Goal: Check status: Check status

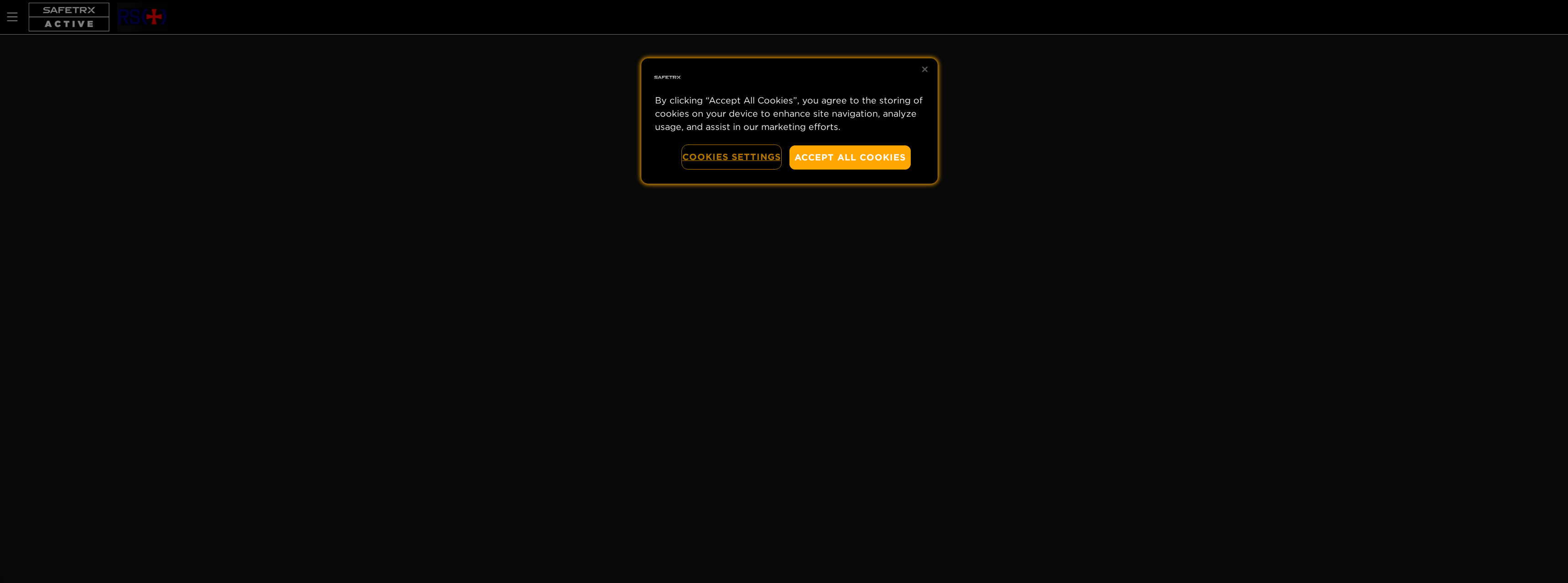
click at [733, 149] on button "Cookies Settings" at bounding box center [732, 157] width 99 height 23
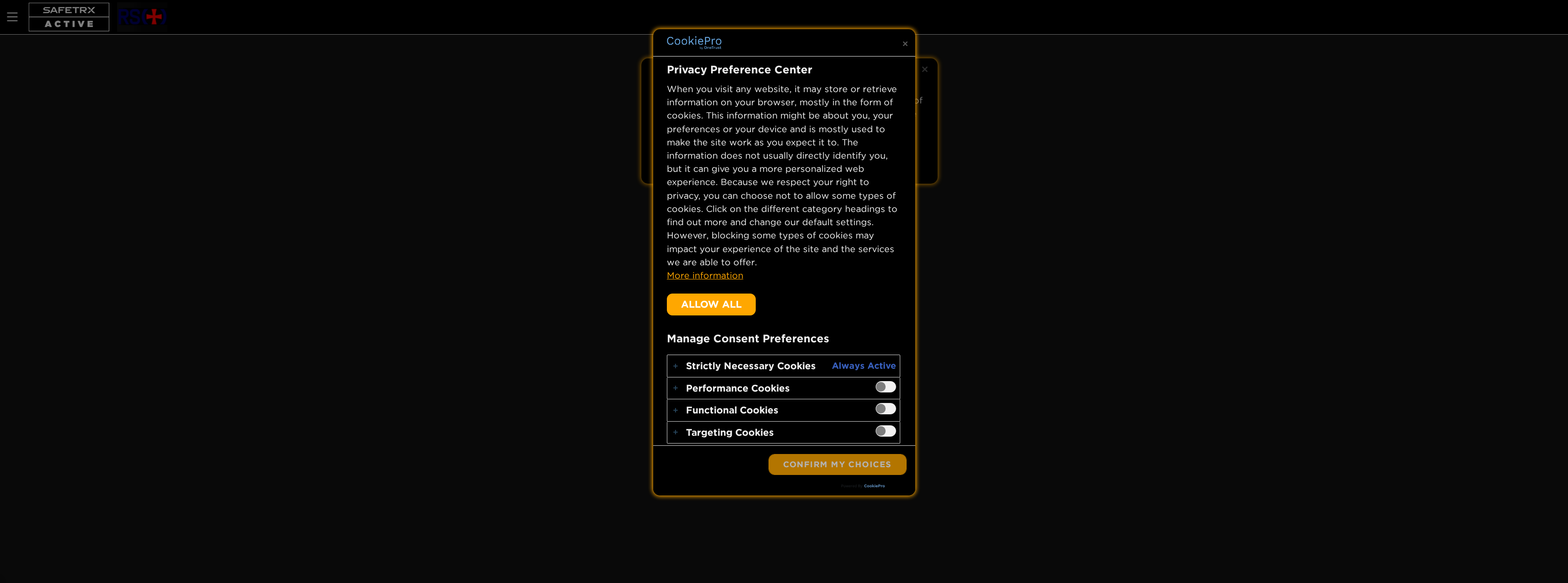
click at [858, 469] on button "Confirm My Choices" at bounding box center [837, 464] width 137 height 20
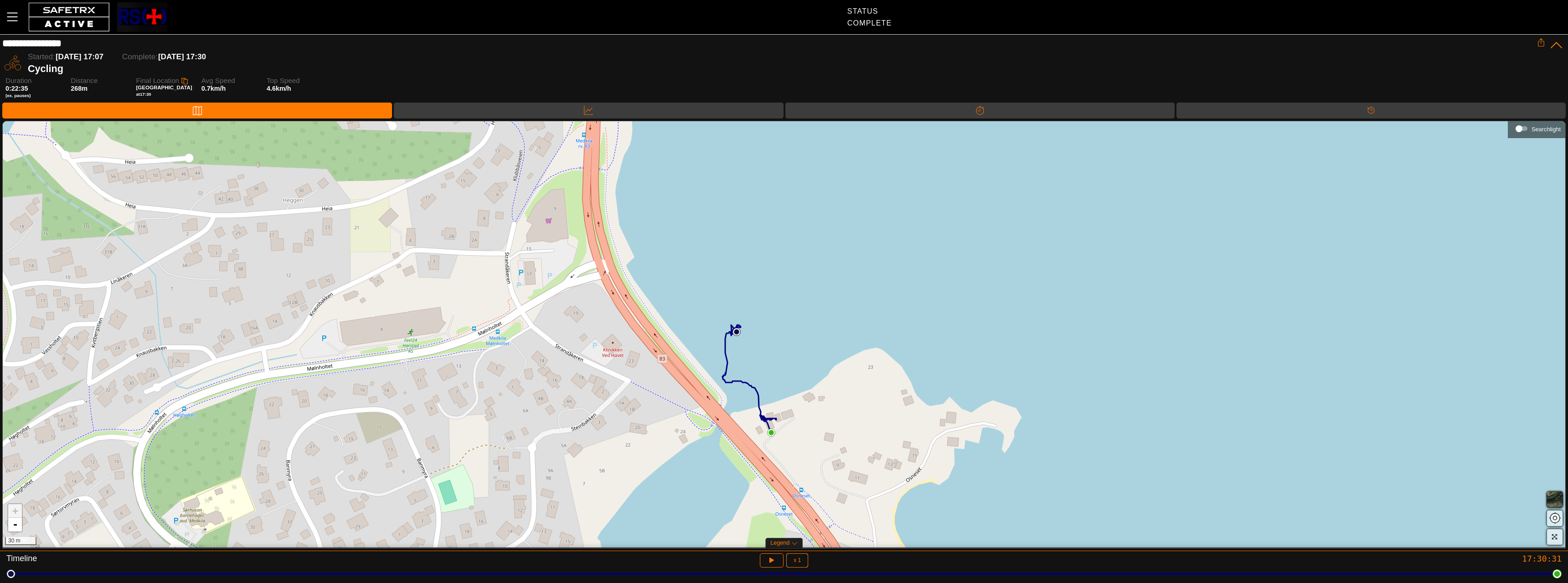
click at [881, 359] on div "+ - 30 m" at bounding box center [783, 334] width 1563 height 426
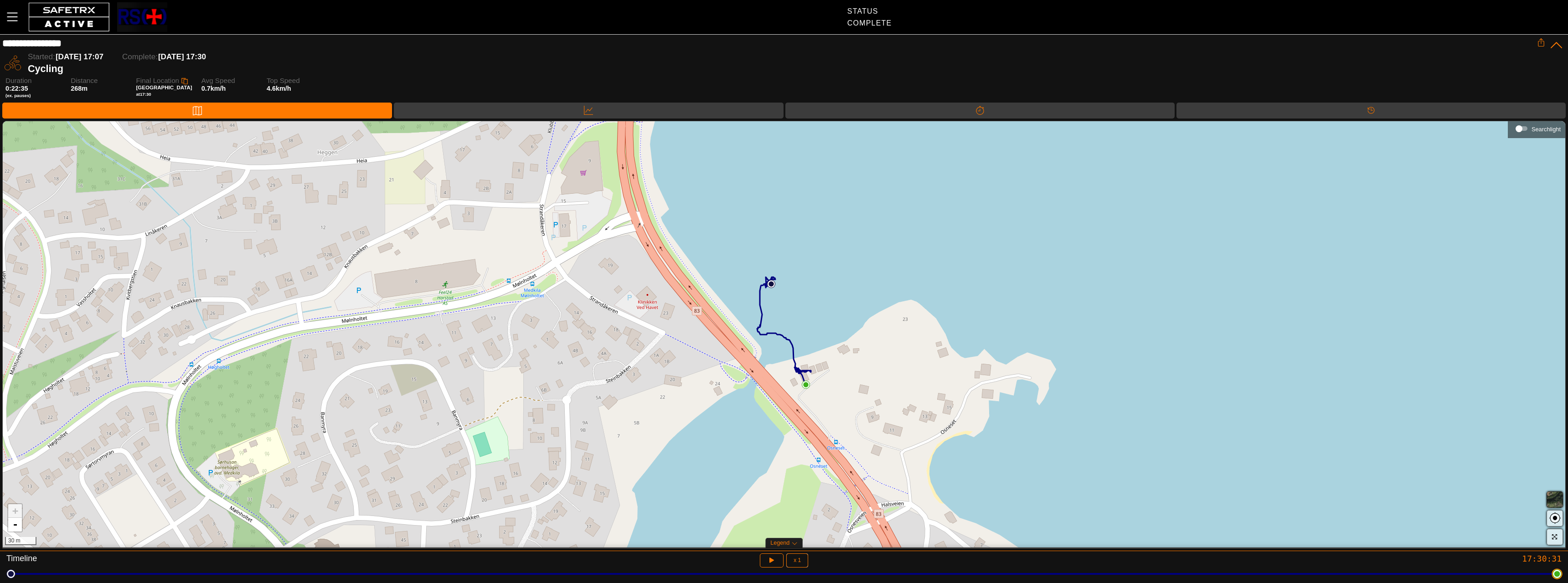
drag, startPoint x: 11, startPoint y: 576, endPoint x: 1545, endPoint y: 559, distance: 1534.1
click at [1561, 564] on html "**********" at bounding box center [784, 292] width 1568 height 583
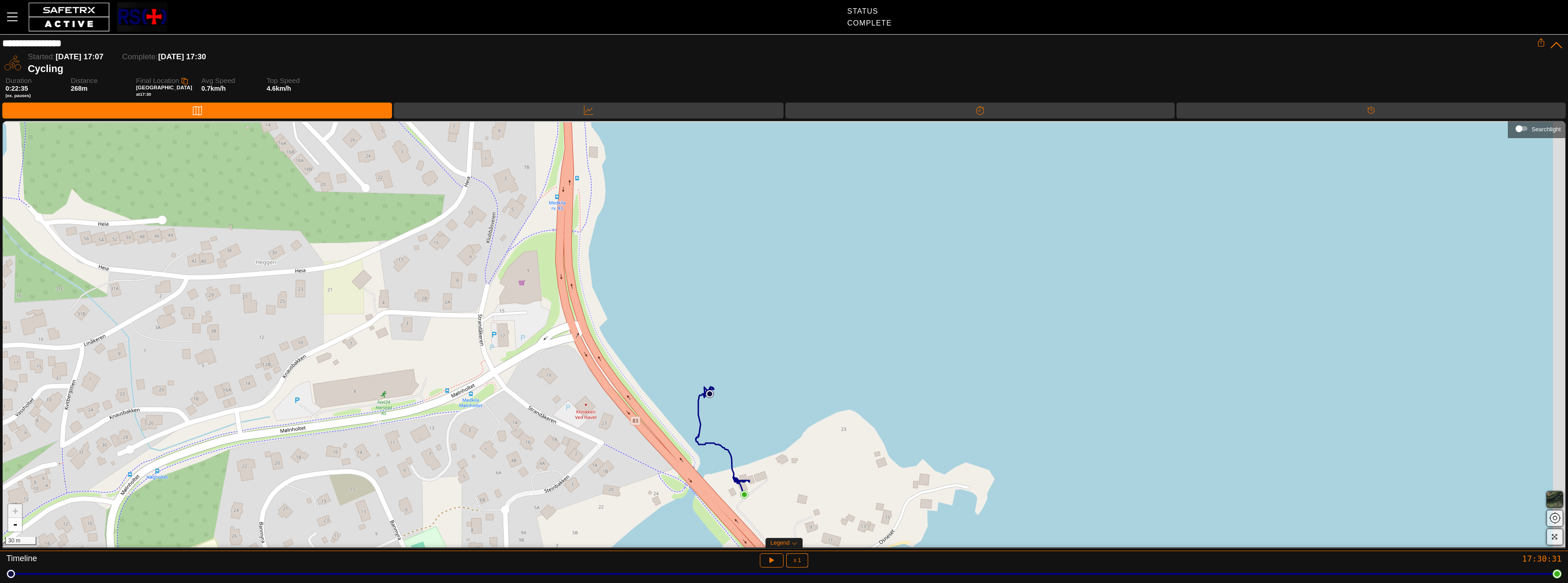
drag, startPoint x: 813, startPoint y: 294, endPoint x: 761, endPoint y: 382, distance: 102.2
click at [761, 382] on div "+ - 30 m" at bounding box center [783, 334] width 1563 height 426
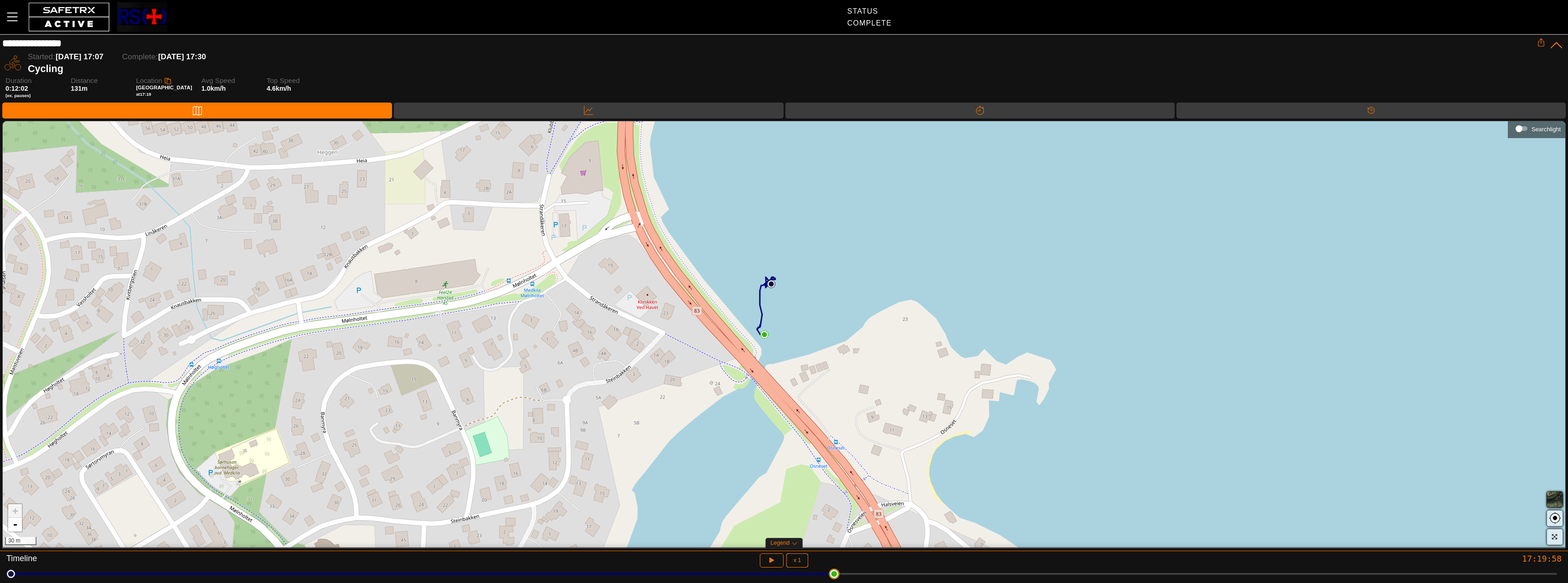
drag, startPoint x: 9, startPoint y: 574, endPoint x: 804, endPoint y: 316, distance: 835.8
click at [823, 528] on html "**********" at bounding box center [784, 292] width 1568 height 583
drag, startPoint x: 15, startPoint y: 578, endPoint x: 1551, endPoint y: 550, distance: 1536.3
click at [1567, 565] on html "**********" at bounding box center [784, 292] width 1568 height 583
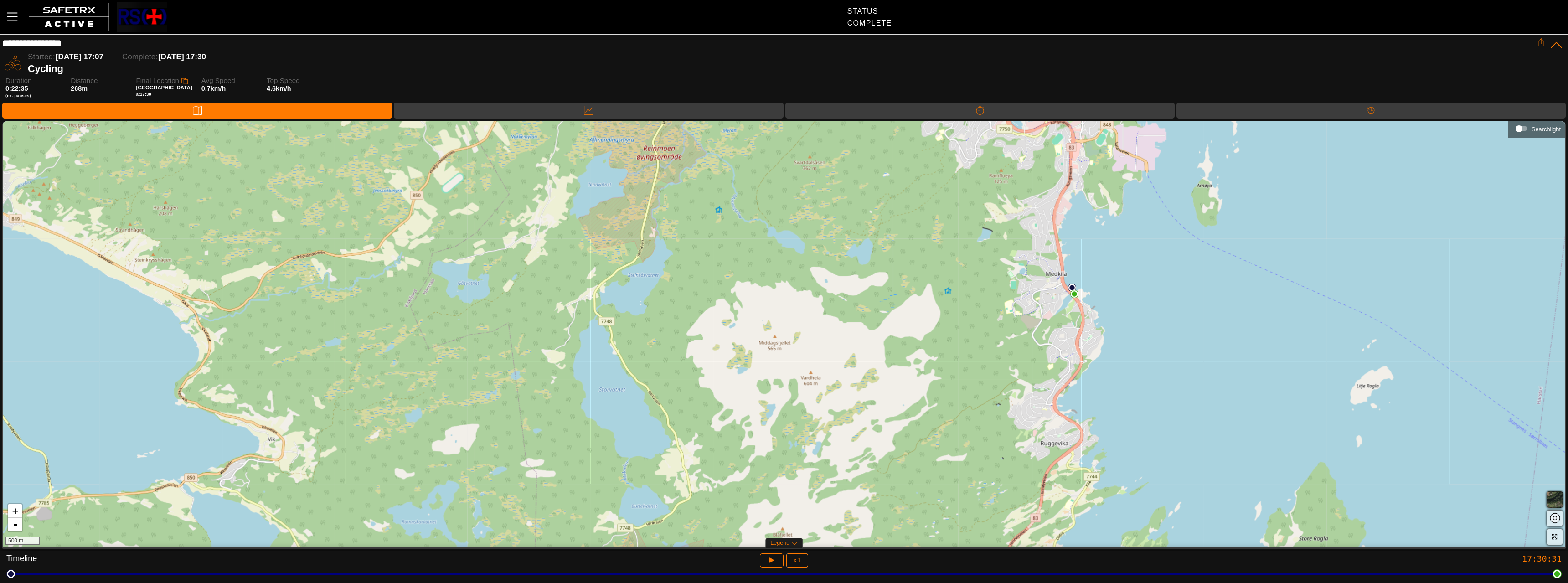
drag, startPoint x: 838, startPoint y: 304, endPoint x: 746, endPoint y: 215, distance: 128.0
click at [746, 215] on div "+ - 500 m" at bounding box center [783, 334] width 1563 height 426
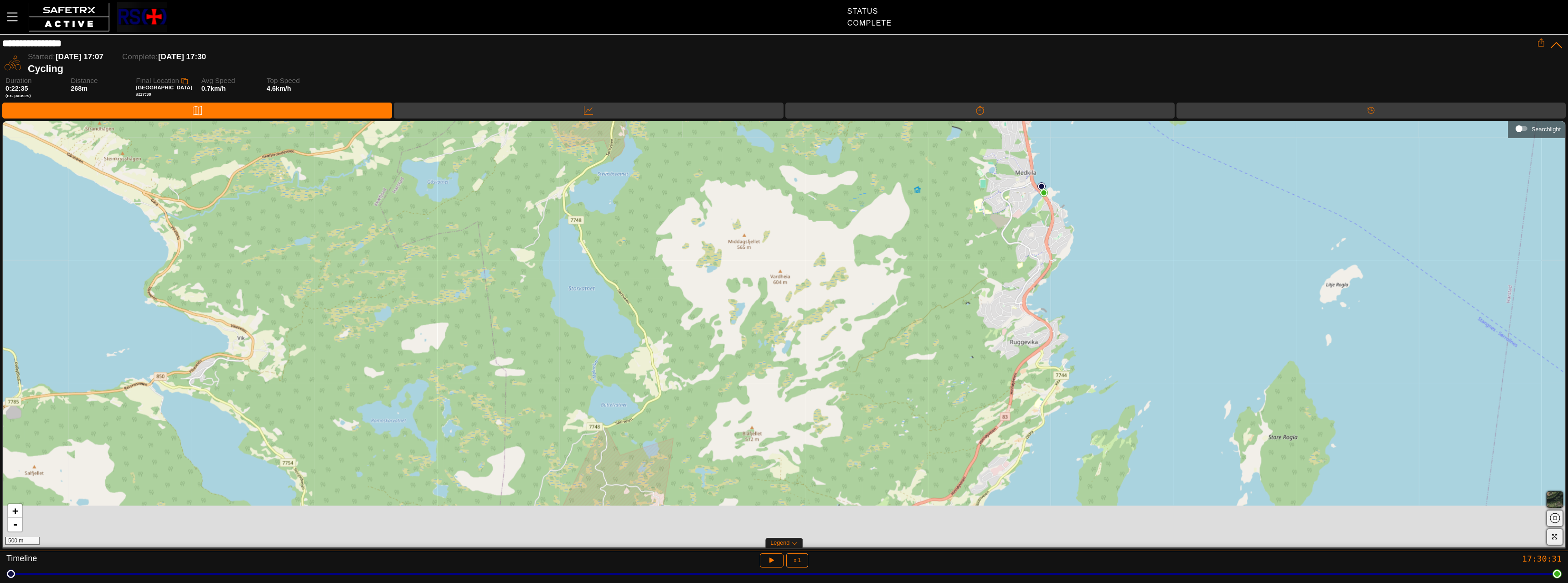
drag, startPoint x: 770, startPoint y: 278, endPoint x: 754, endPoint y: 206, distance: 73.8
click at [754, 206] on div "+ - 500 m" at bounding box center [783, 334] width 1563 height 426
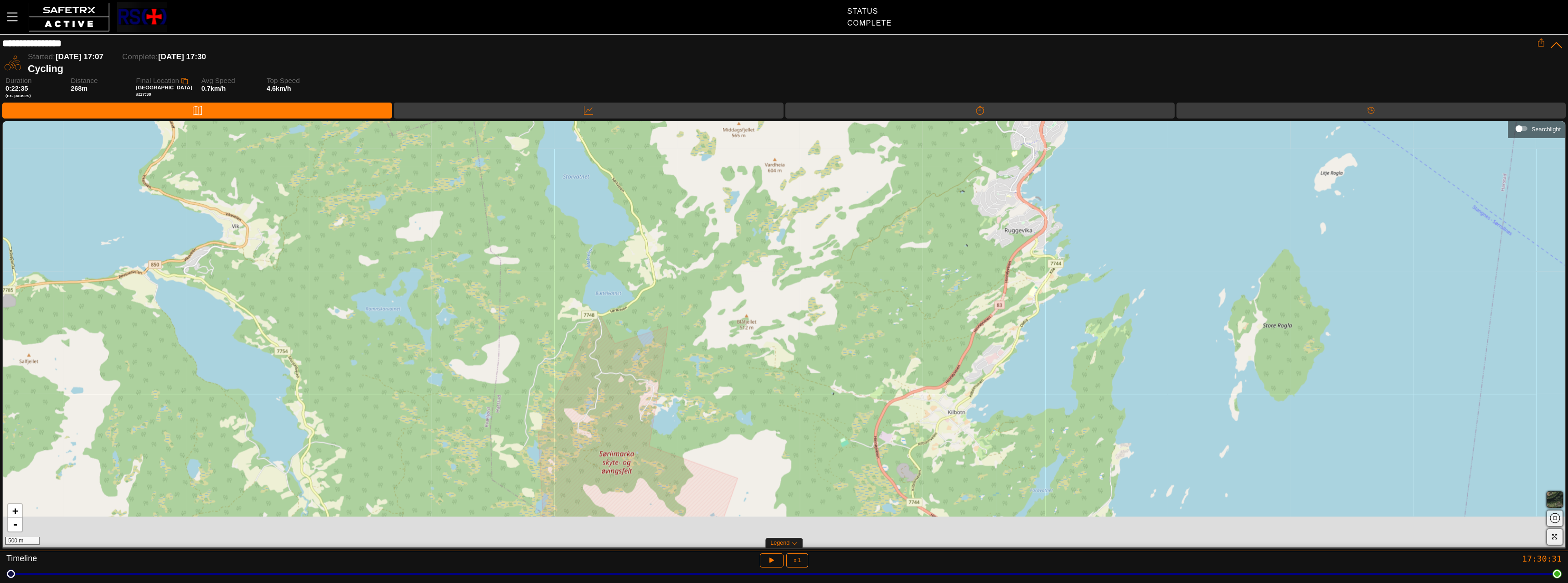
drag, startPoint x: 772, startPoint y: 340, endPoint x: 763, endPoint y: 226, distance: 114.4
click at [763, 226] on div "+ - 500 m" at bounding box center [783, 334] width 1563 height 426
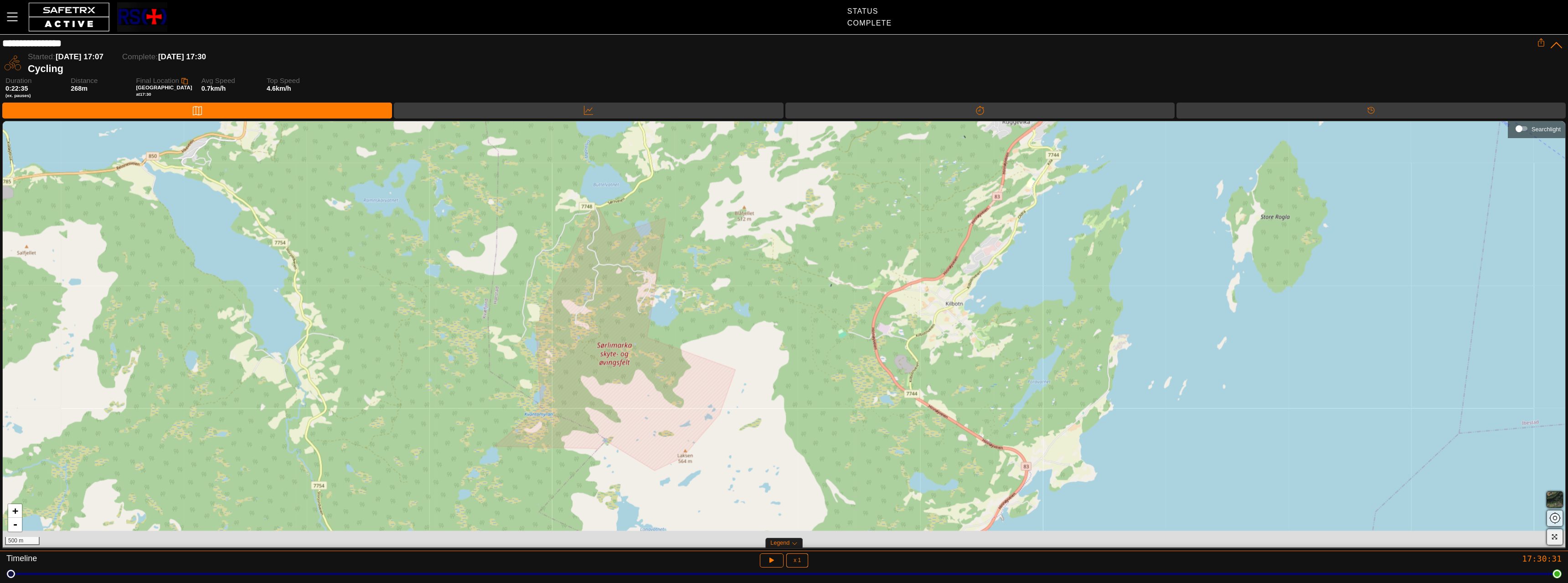
drag, startPoint x: 756, startPoint y: 322, endPoint x: 756, endPoint y: 224, distance: 98.0
click at [756, 224] on div "+ - 500 m" at bounding box center [783, 334] width 1563 height 426
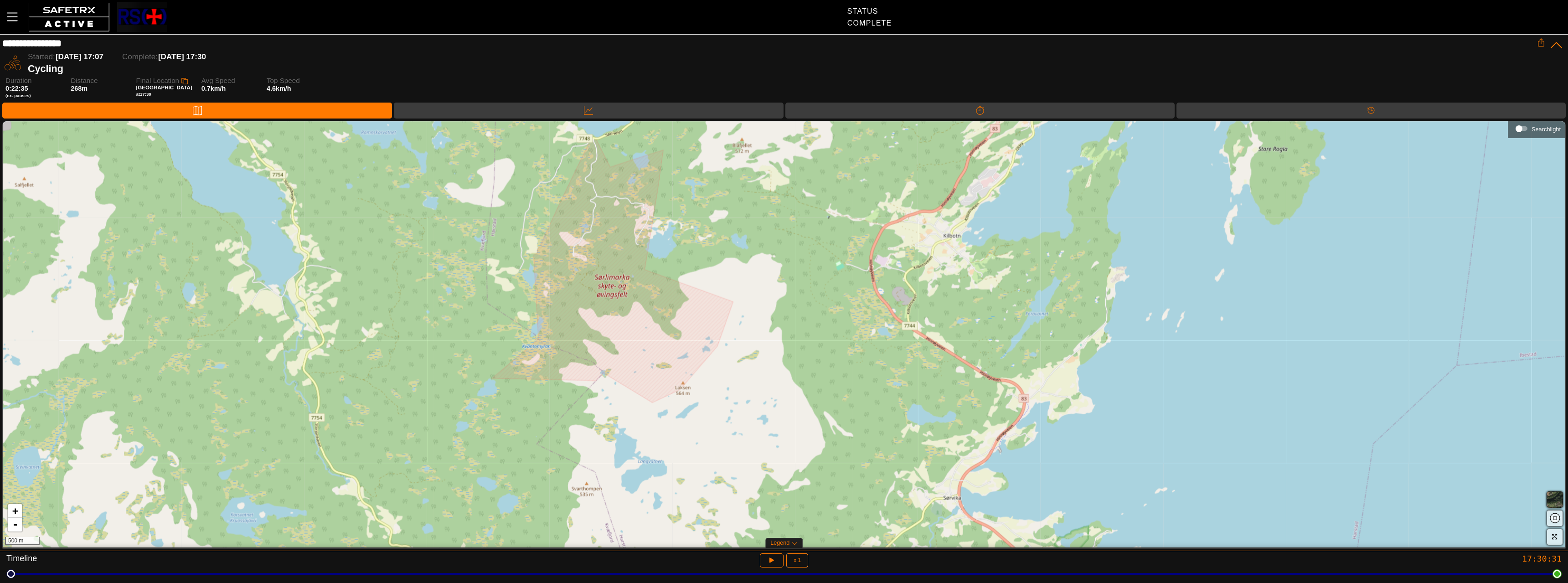
drag, startPoint x: 745, startPoint y: 280, endPoint x: 743, endPoint y: 217, distance: 63.0
click at [743, 217] on div "+ - 500 m" at bounding box center [783, 334] width 1563 height 426
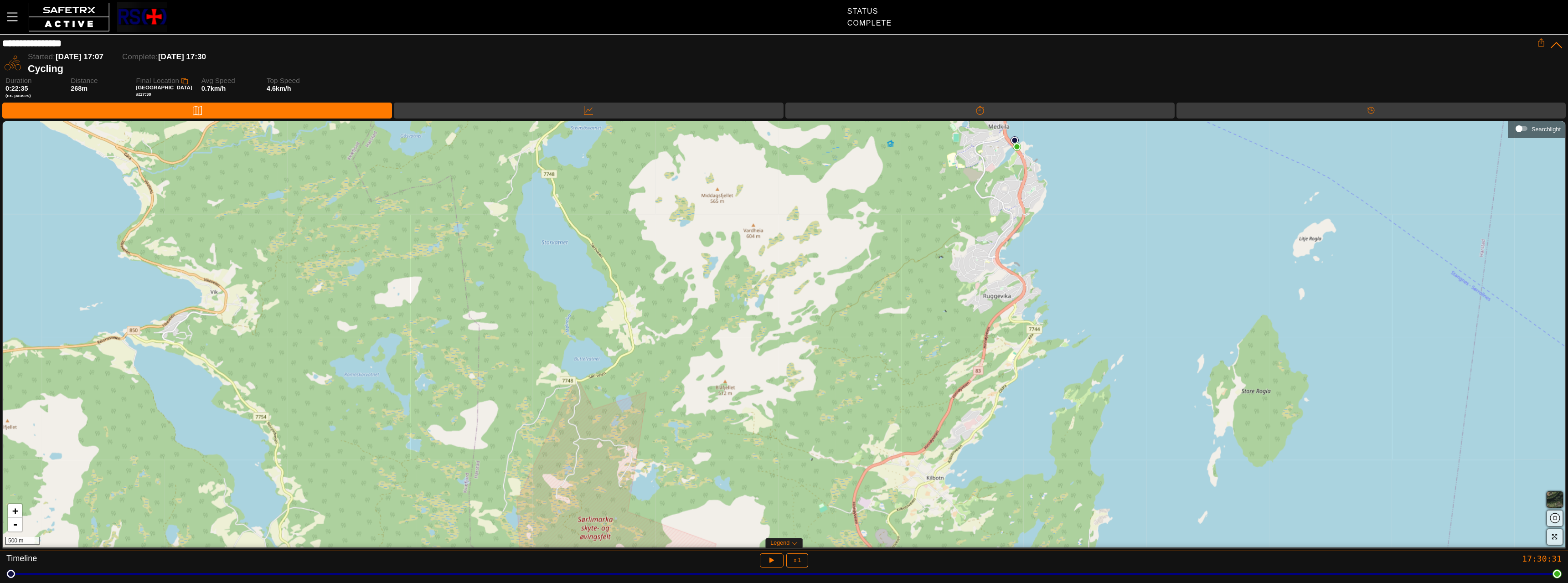
drag, startPoint x: 743, startPoint y: 217, endPoint x: 729, endPoint y: 443, distance: 226.4
click at [718, 464] on div "+ - 500 m" at bounding box center [783, 334] width 1563 height 426
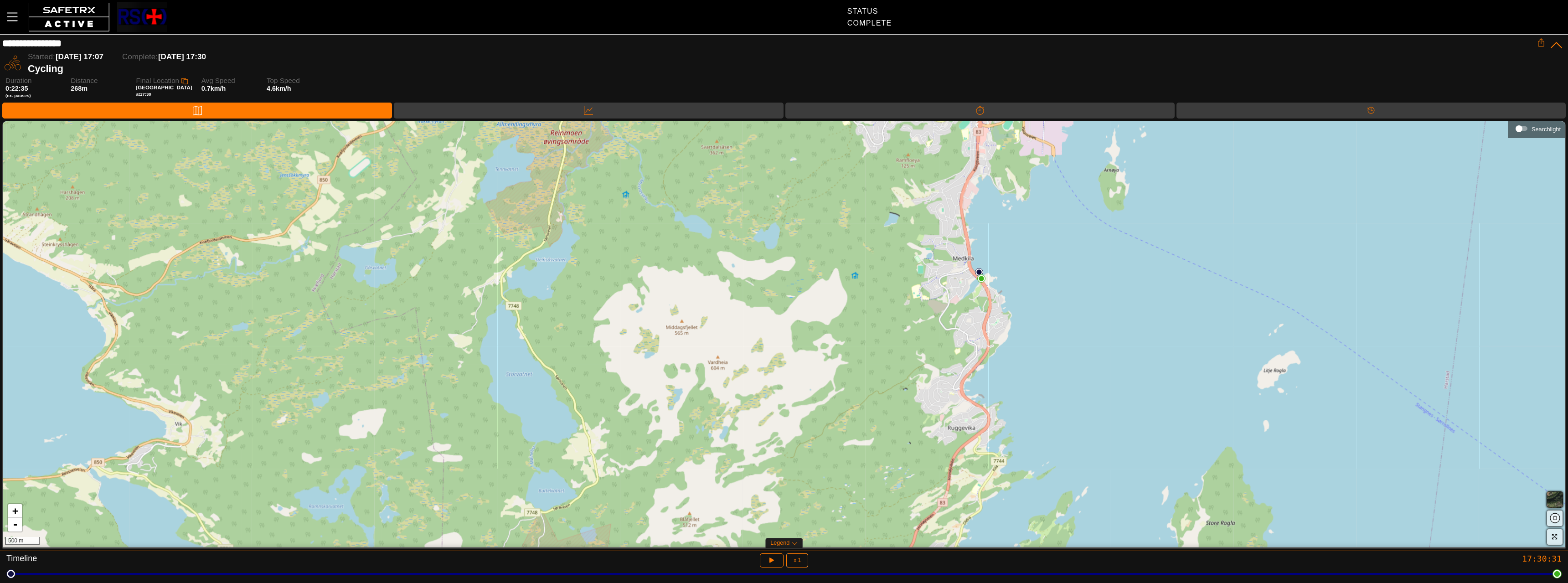
click at [721, 444] on div "+ - 500 m" at bounding box center [783, 334] width 1563 height 426
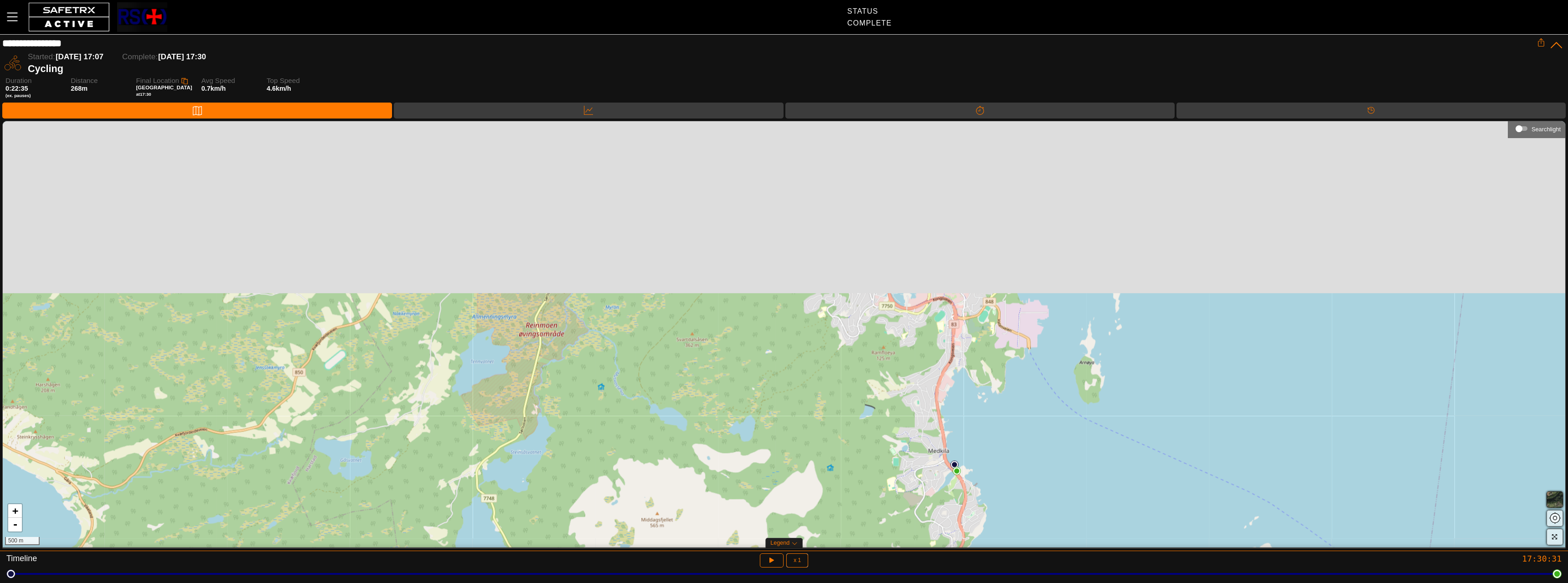
drag, startPoint x: 733, startPoint y: 413, endPoint x: 722, endPoint y: 447, distance: 35.7
click at [721, 453] on div "+ - 500 m" at bounding box center [783, 334] width 1563 height 426
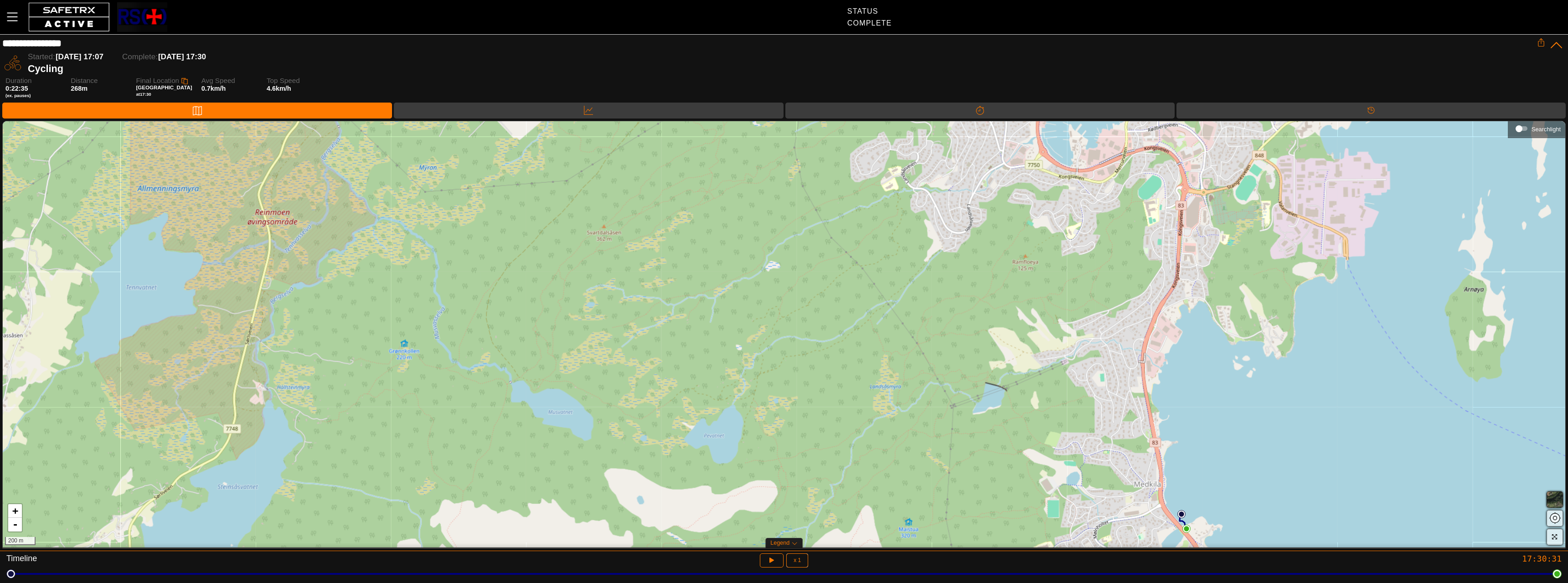
drag, startPoint x: 745, startPoint y: 367, endPoint x: 734, endPoint y: 245, distance: 122.5
click at [734, 245] on div "+ - 200 m" at bounding box center [783, 334] width 1563 height 426
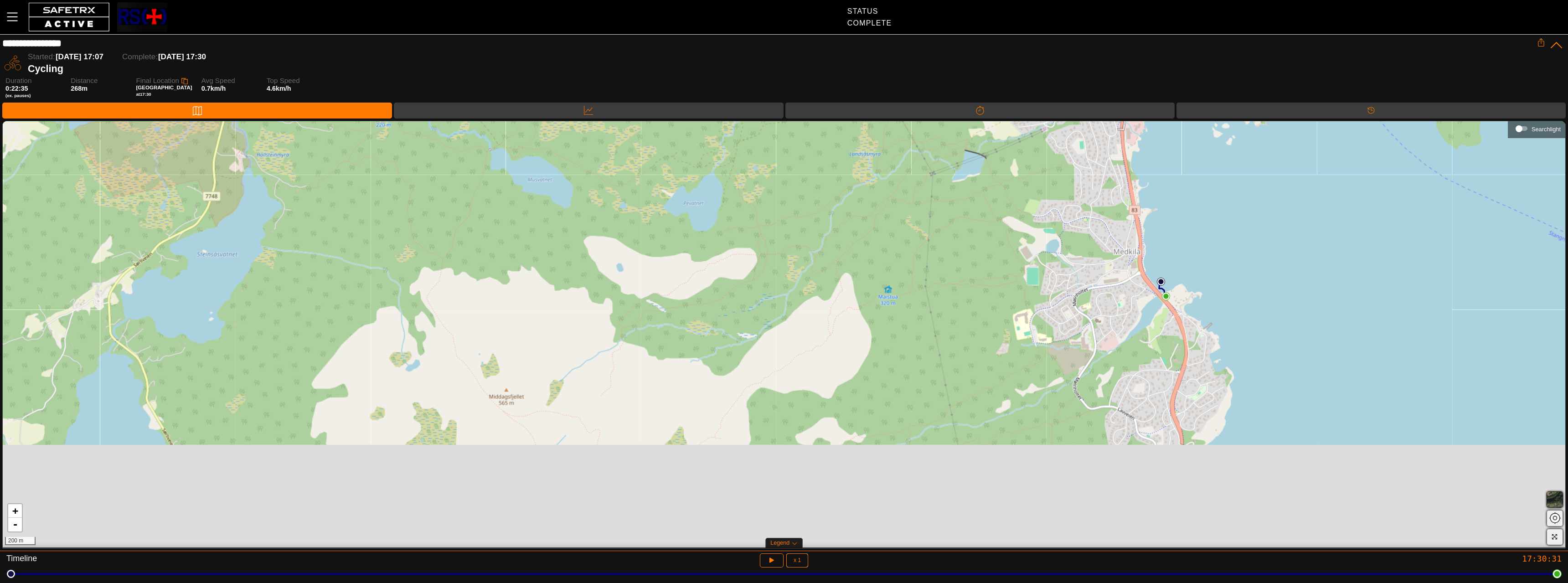
drag, startPoint x: 732, startPoint y: 358, endPoint x: 721, endPoint y: 247, distance: 111.5
click at [721, 247] on div "+ - 200 m" at bounding box center [783, 334] width 1563 height 426
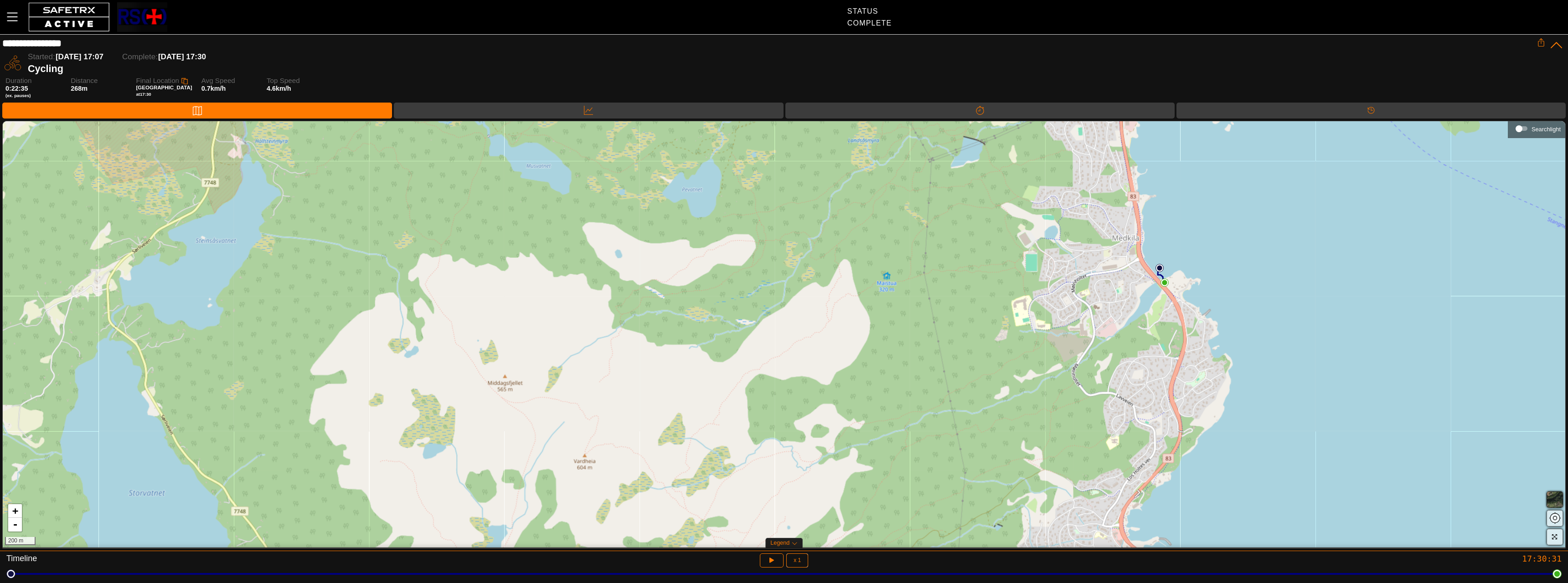
drag, startPoint x: 725, startPoint y: 330, endPoint x: 724, endPoint y: 282, distance: 48.0
click at [724, 282] on div "+ - 200 m" at bounding box center [783, 334] width 1563 height 426
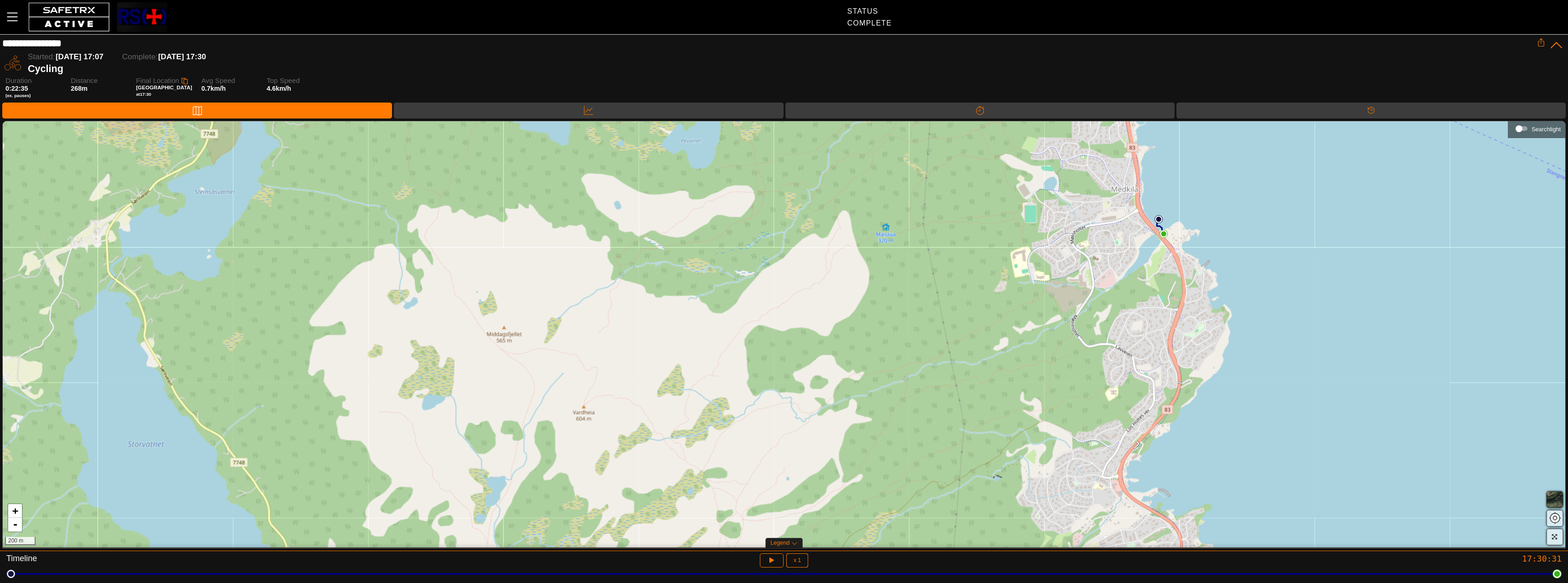
drag, startPoint x: 757, startPoint y: 378, endPoint x: 775, endPoint y: 251, distance: 128.3
click at [775, 251] on div "+ - 200 m" at bounding box center [783, 334] width 1563 height 426
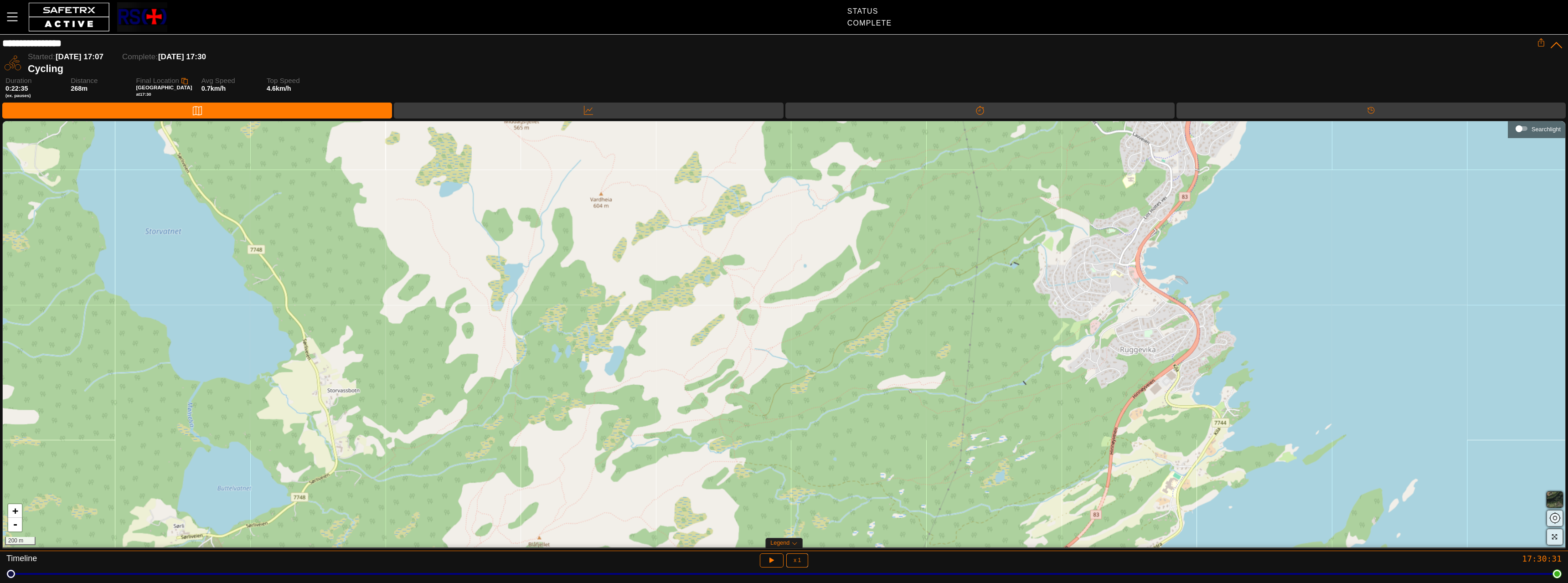
drag, startPoint x: 782, startPoint y: 307, endPoint x: 780, endPoint y: 268, distance: 39.1
click at [780, 268] on div "+ - 200 m" at bounding box center [783, 334] width 1563 height 426
drag, startPoint x: 775, startPoint y: 361, endPoint x: 760, endPoint y: 240, distance: 121.9
click at [760, 239] on div "+ - 200 m" at bounding box center [783, 334] width 1563 height 426
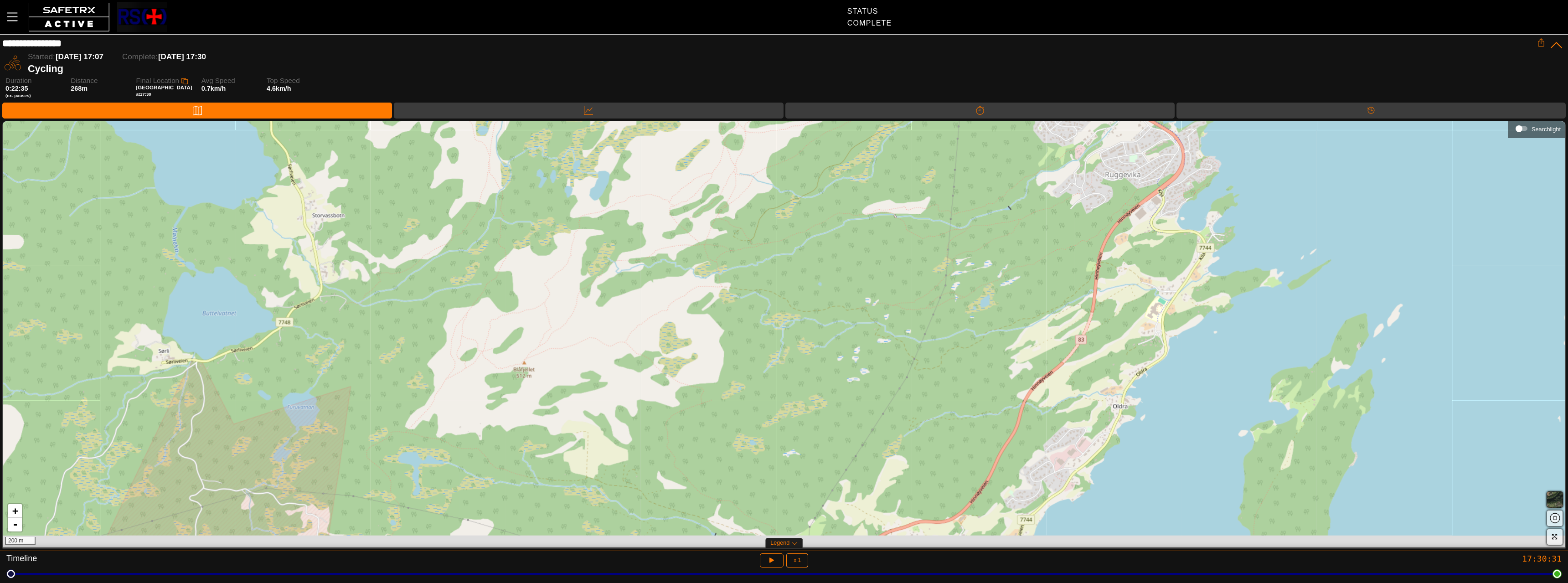
drag, startPoint x: 753, startPoint y: 259, endPoint x: 753, endPoint y: 251, distance: 8.0
click at [753, 251] on div "+ - 200 m" at bounding box center [783, 334] width 1563 height 426
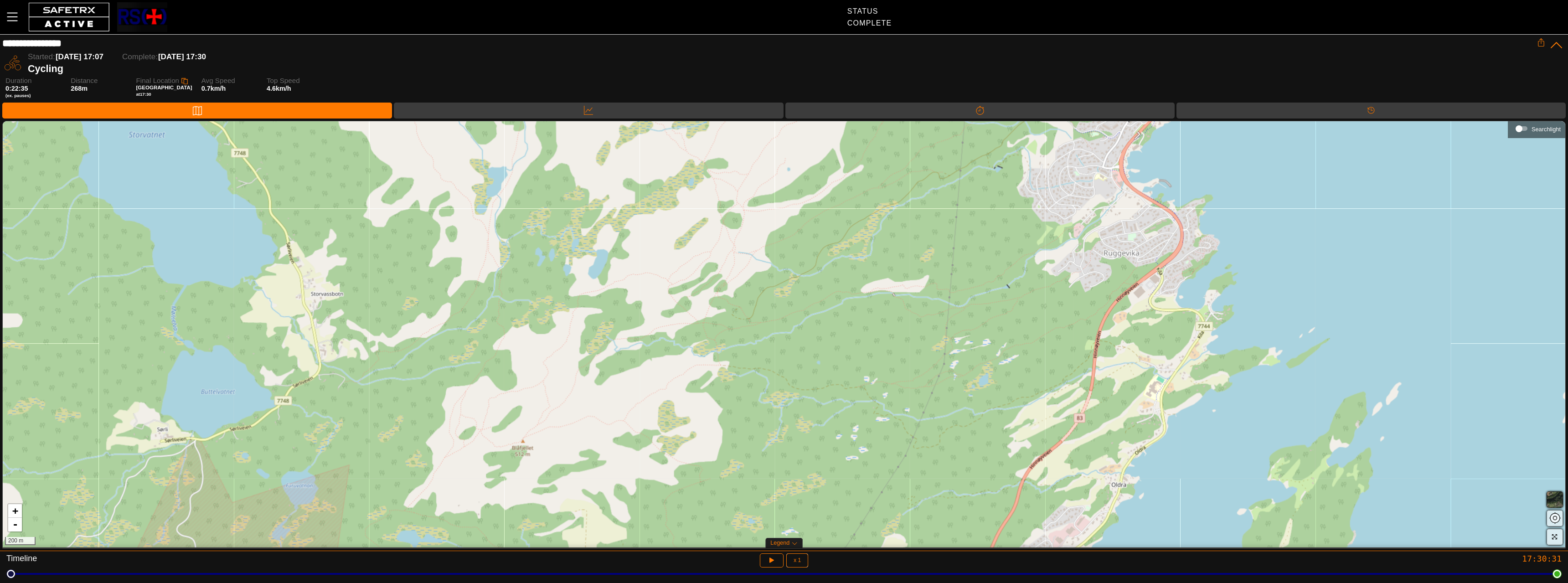
drag, startPoint x: 1022, startPoint y: 298, endPoint x: 985, endPoint y: 366, distance: 77.4
click at [988, 374] on div "+ - 200 m" at bounding box center [783, 334] width 1563 height 426
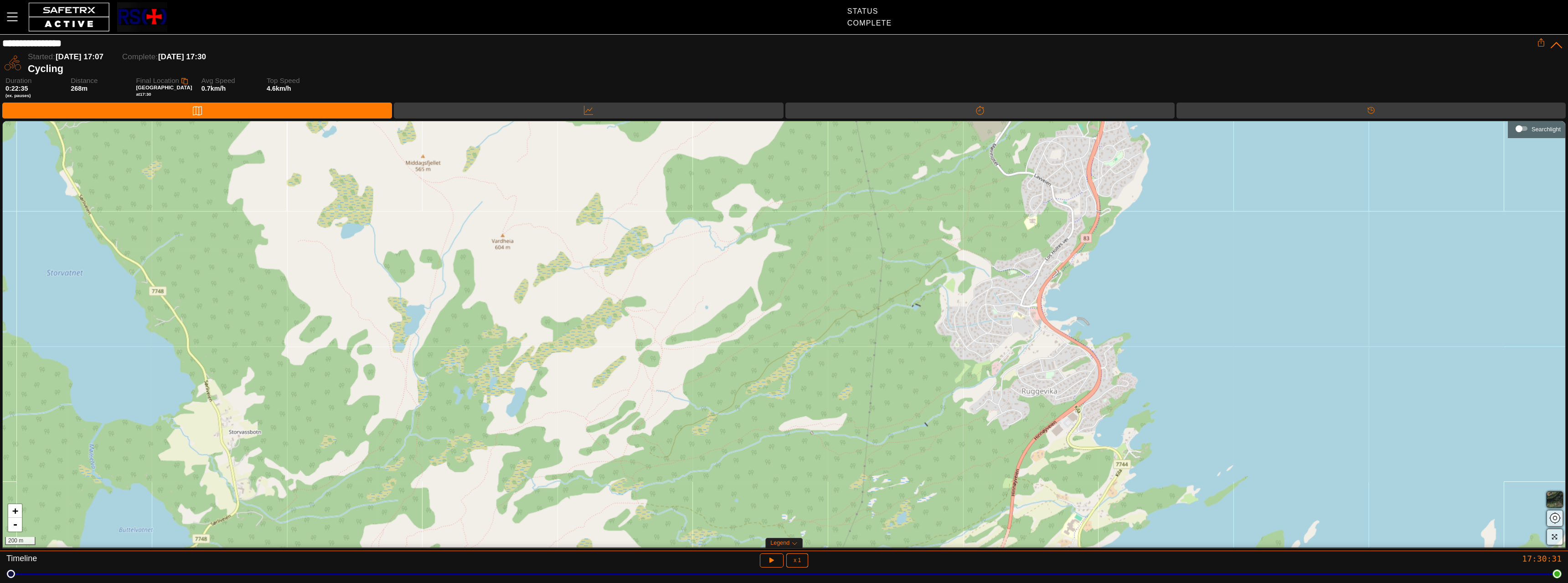
drag, startPoint x: 1016, startPoint y: 271, endPoint x: 931, endPoint y: 362, distance: 124.5
click at [931, 409] on div "+ - 200 m" at bounding box center [783, 334] width 1563 height 426
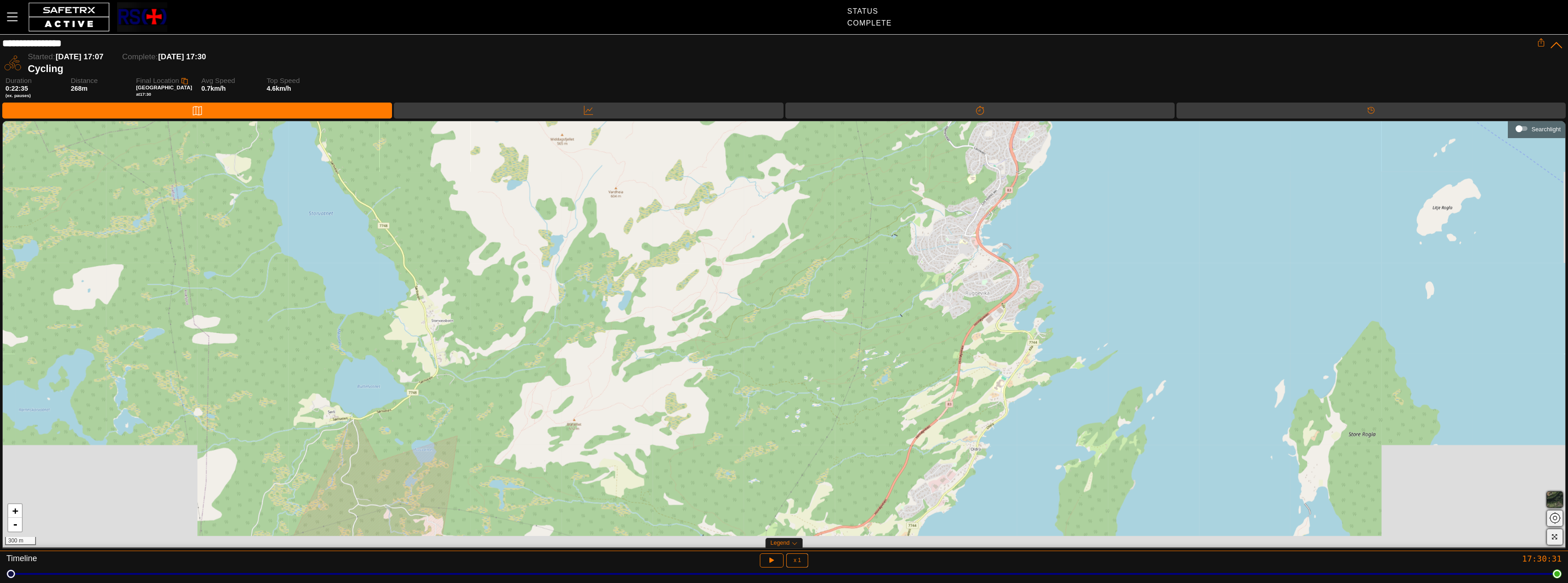
drag, startPoint x: 923, startPoint y: 358, endPoint x: 923, endPoint y: 226, distance: 132.0
click at [923, 226] on div "+ - 300 m" at bounding box center [783, 334] width 1563 height 426
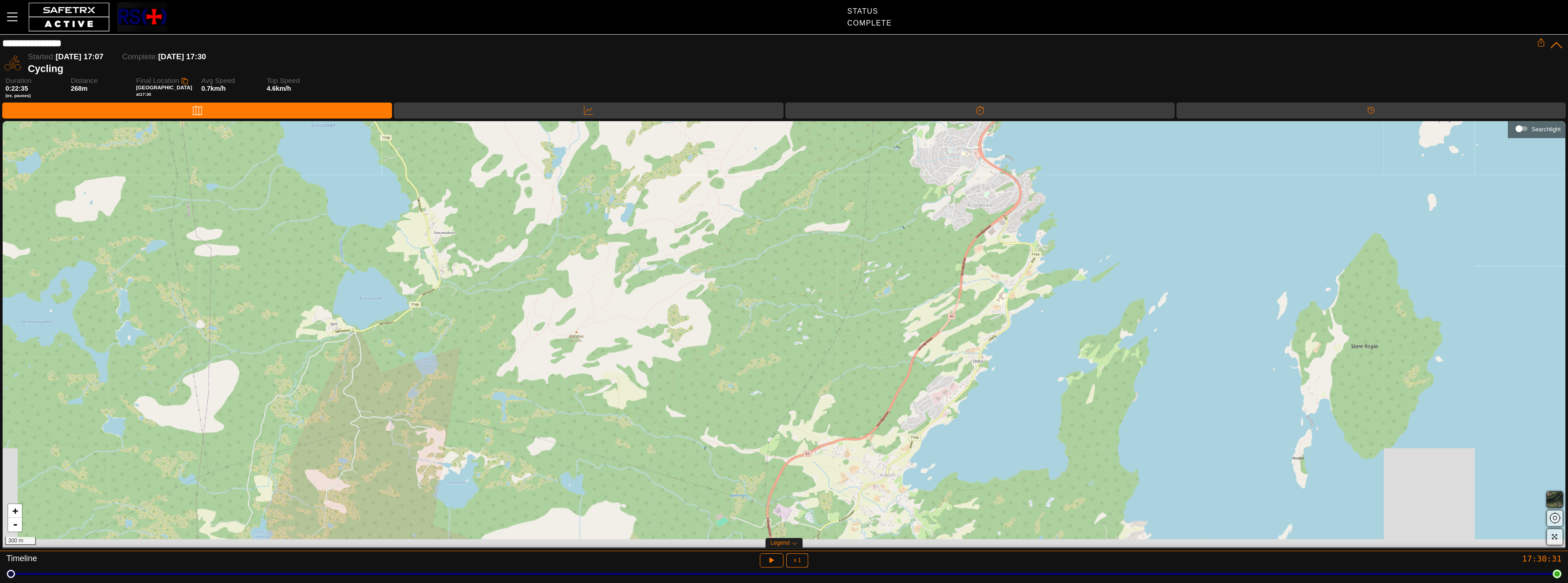
drag, startPoint x: 923, startPoint y: 264, endPoint x: 923, endPoint y: 228, distance: 36.0
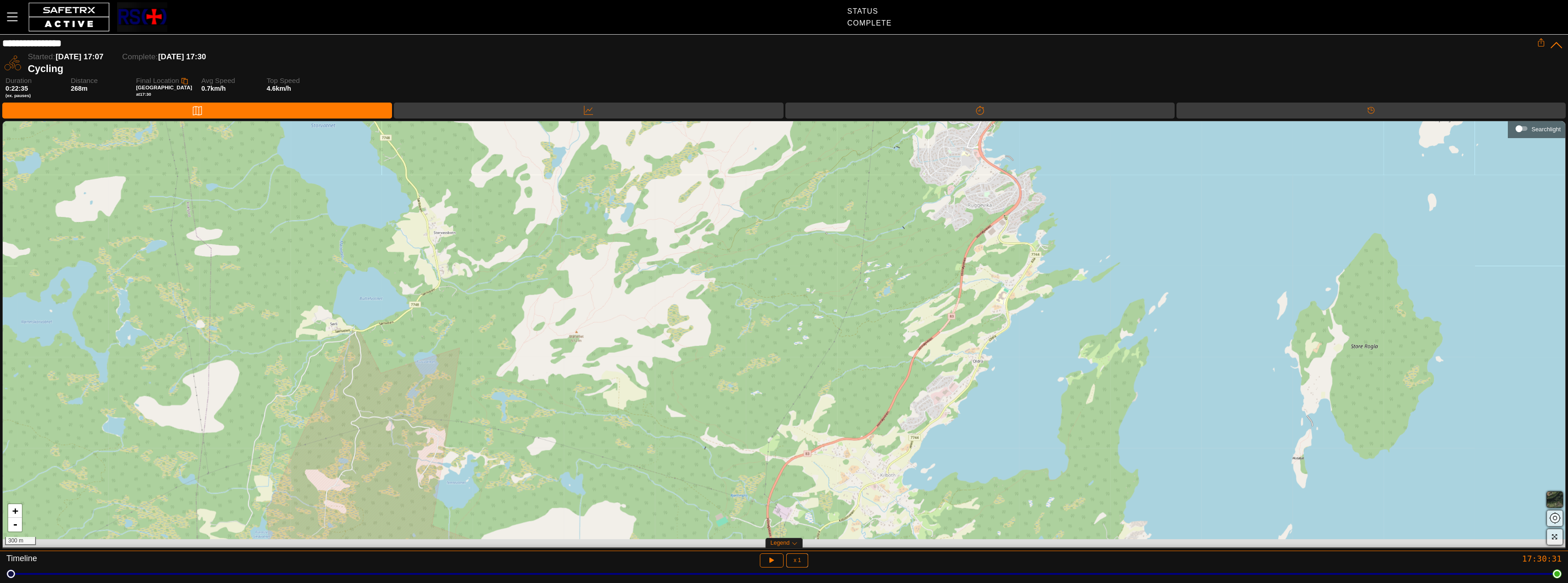
click at [923, 224] on div "+ - 300 m" at bounding box center [783, 334] width 1563 height 426
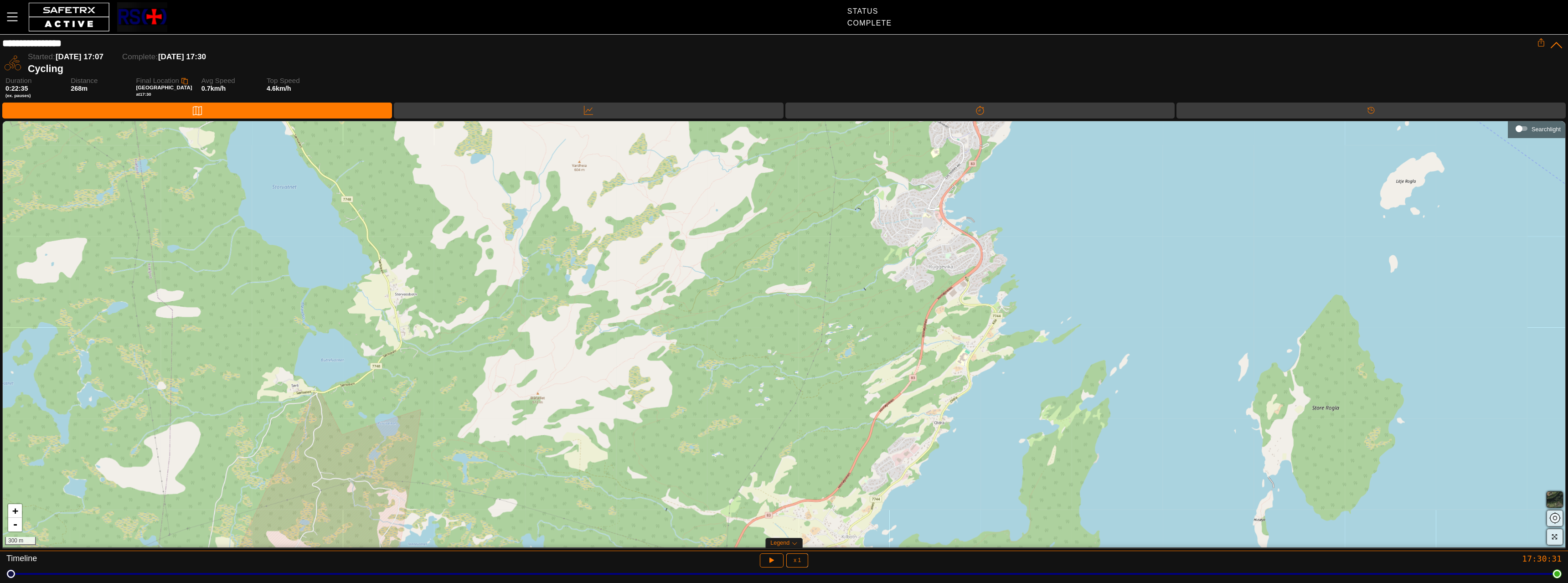
drag, startPoint x: 941, startPoint y: 362, endPoint x: 920, endPoint y: 327, distance: 40.8
click at [888, 464] on div "+ - 300 m" at bounding box center [783, 334] width 1563 height 426
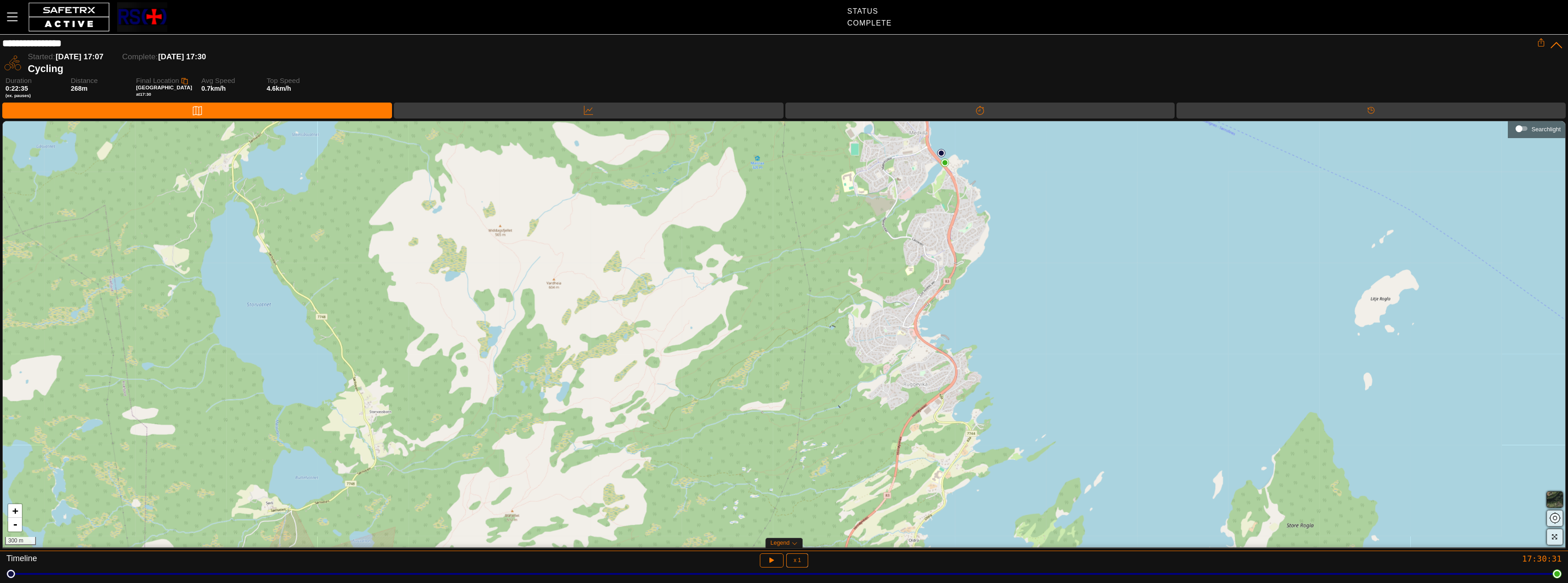
drag, startPoint x: 926, startPoint y: 372, endPoint x: 906, endPoint y: 441, distance: 71.8
click at [906, 449] on div "+ - 300 m" at bounding box center [783, 334] width 1563 height 426
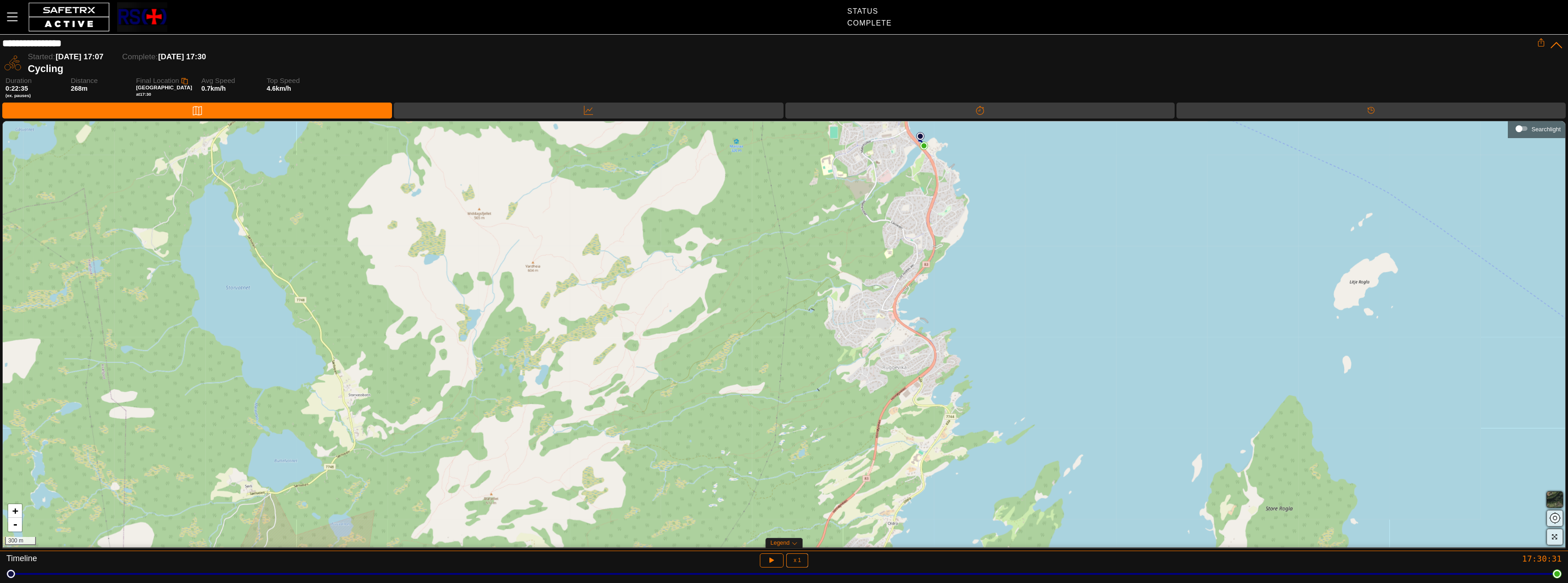
drag, startPoint x: 922, startPoint y: 371, endPoint x: 901, endPoint y: 302, distance: 72.1
click at [901, 302] on div "+ - 300 m" at bounding box center [783, 334] width 1563 height 426
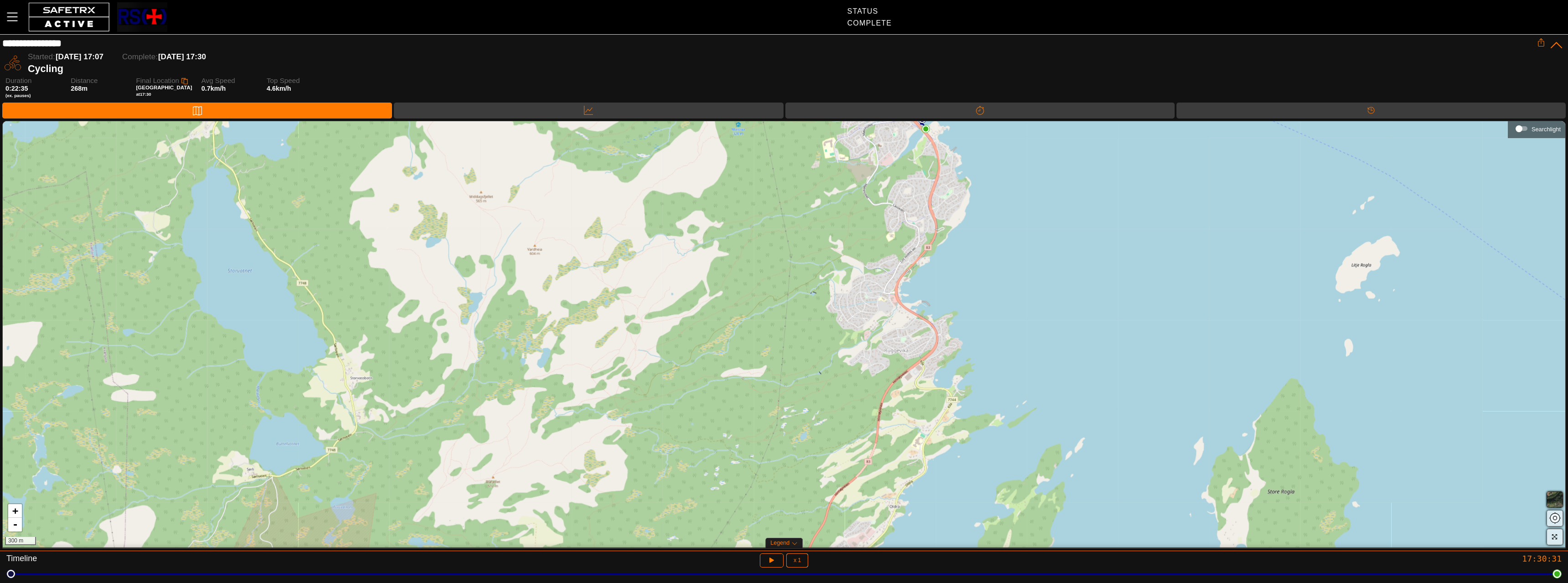
drag, startPoint x: 910, startPoint y: 363, endPoint x: 891, endPoint y: 272, distance: 93.0
click at [891, 272] on div "+ - 300 m" at bounding box center [783, 334] width 1563 height 426
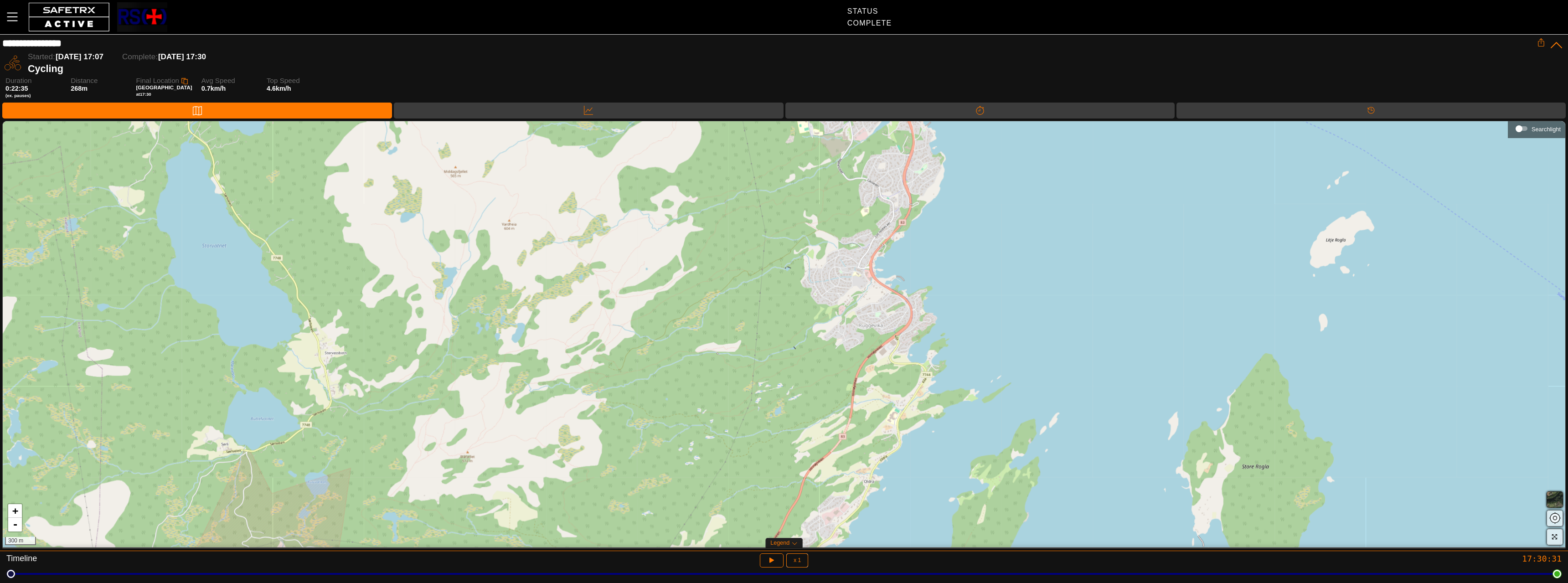
click at [872, 377] on div "+ - 300 m" at bounding box center [783, 334] width 1563 height 426
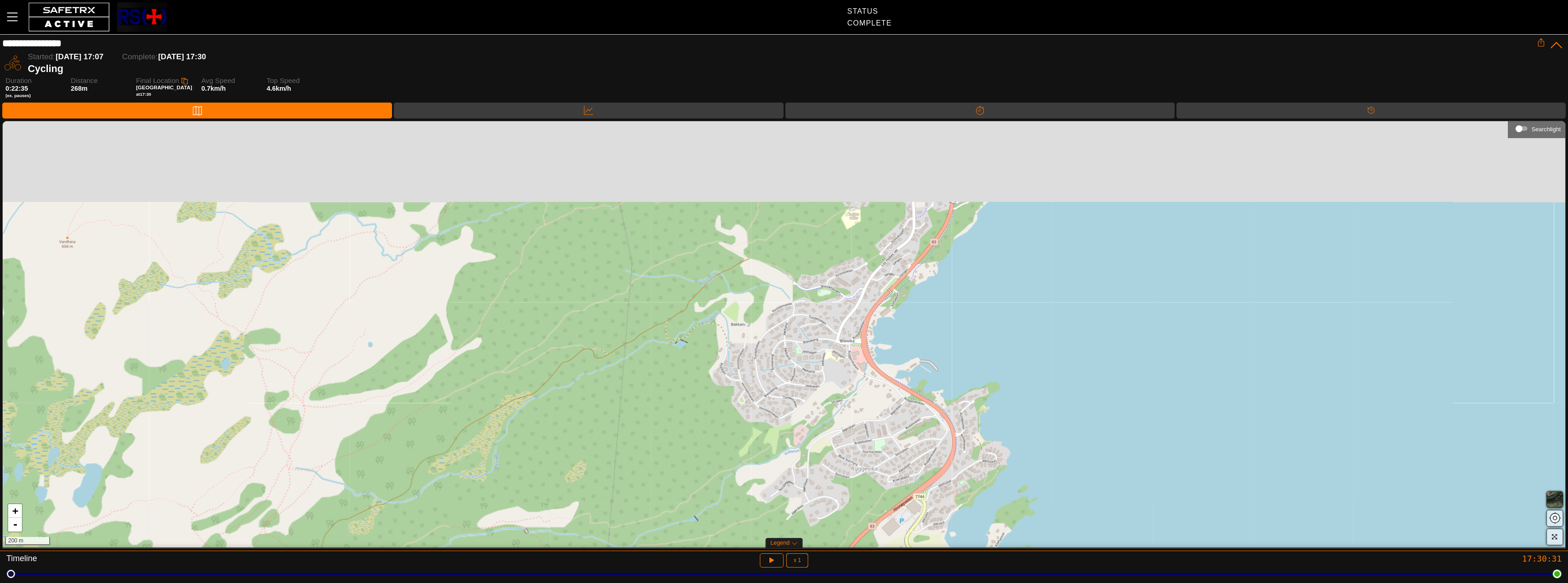
drag, startPoint x: 872, startPoint y: 388, endPoint x: 883, endPoint y: 298, distance: 90.7
click at [873, 386] on div "+ - 200 m" at bounding box center [783, 334] width 1563 height 426
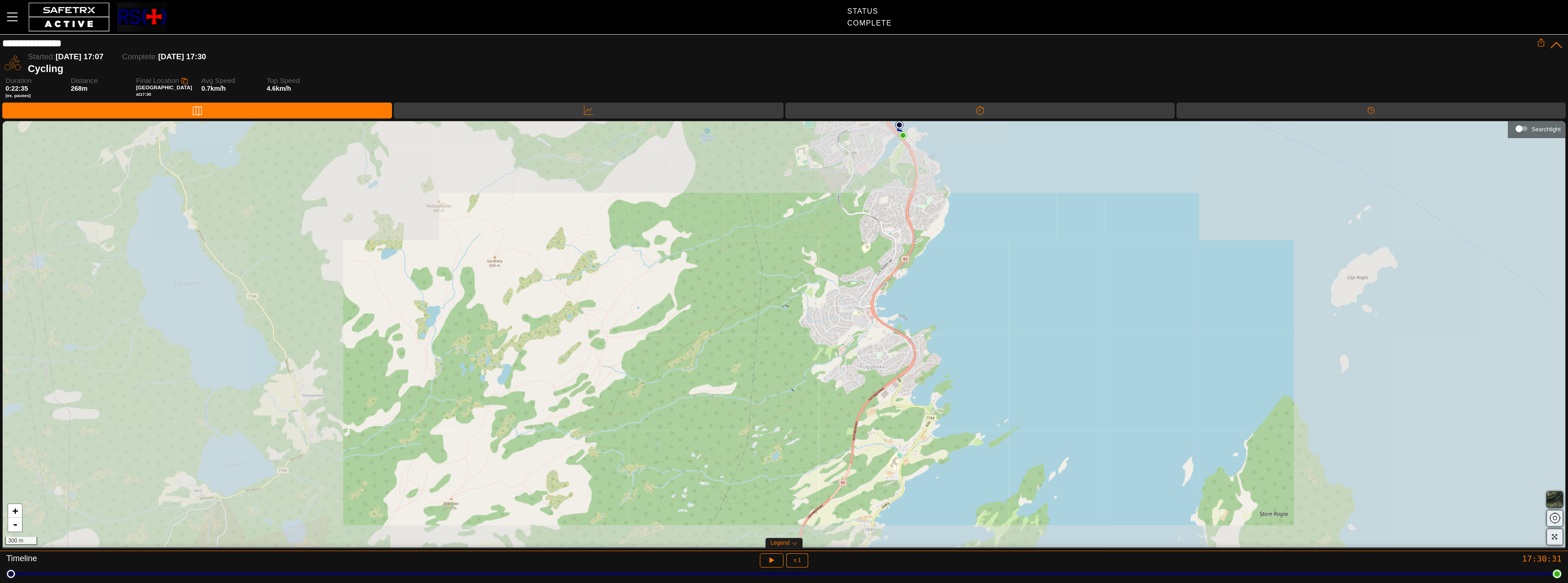
drag, startPoint x: 889, startPoint y: 270, endPoint x: 886, endPoint y: 380, distance: 110.0
click at [886, 380] on div "+ - 300 m" at bounding box center [783, 334] width 1563 height 426
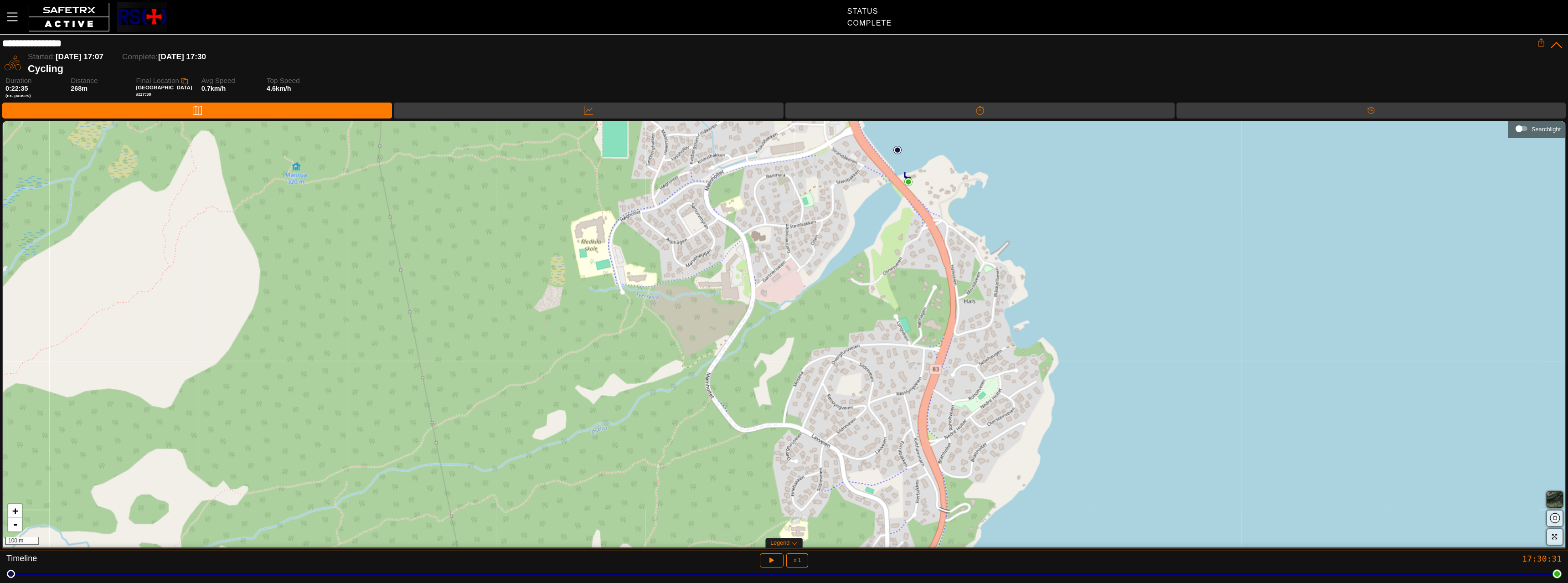
drag, startPoint x: 908, startPoint y: 298, endPoint x: 894, endPoint y: 386, distance: 89.1
click at [894, 386] on div "+ - 100 m" at bounding box center [783, 334] width 1563 height 426
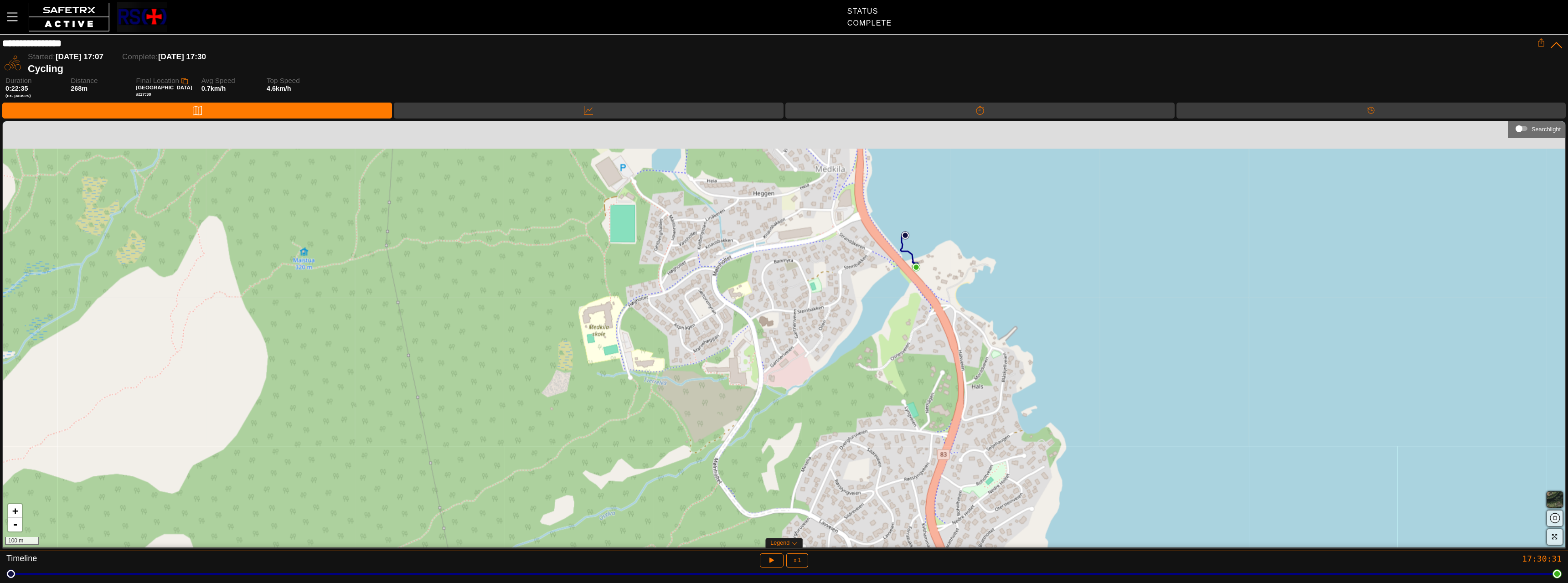
click at [905, 401] on div "+ - 100 m" at bounding box center [783, 334] width 1563 height 426
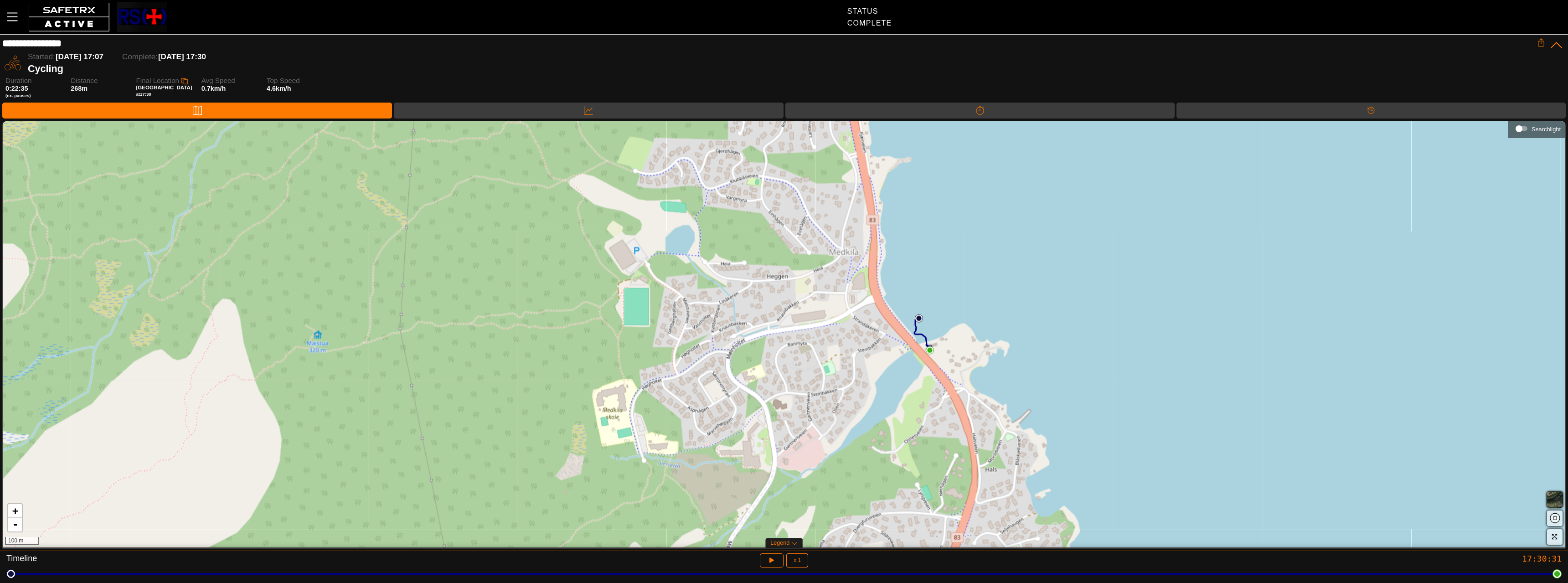
drag, startPoint x: 900, startPoint y: 316, endPoint x: 913, endPoint y: 399, distance: 84.0
click at [913, 399] on div "+ - 100 m" at bounding box center [783, 334] width 1563 height 426
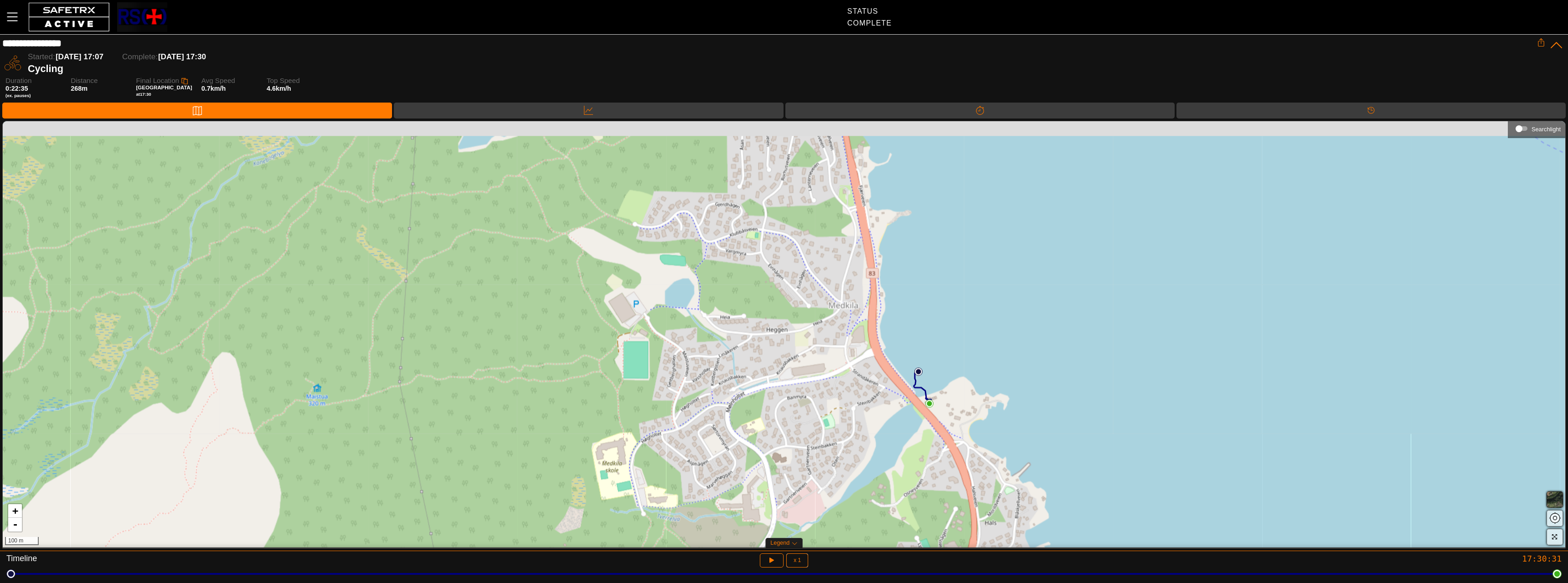
drag, startPoint x: 895, startPoint y: 352, endPoint x: 893, endPoint y: 396, distance: 44.0
click at [893, 396] on div "+ - 100 m" at bounding box center [783, 334] width 1563 height 426
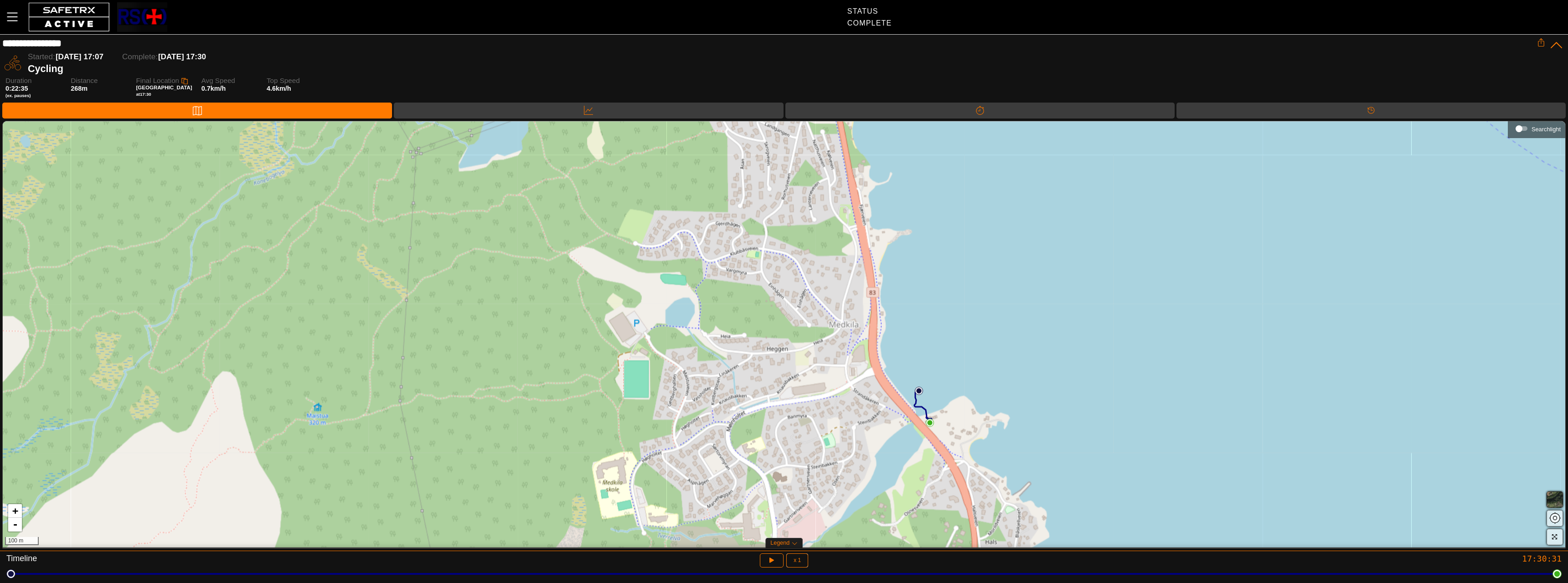
drag, startPoint x: 848, startPoint y: 347, endPoint x: 866, endPoint y: 402, distance: 57.9
click at [865, 410] on div "+ - 100 m" at bounding box center [783, 334] width 1563 height 426
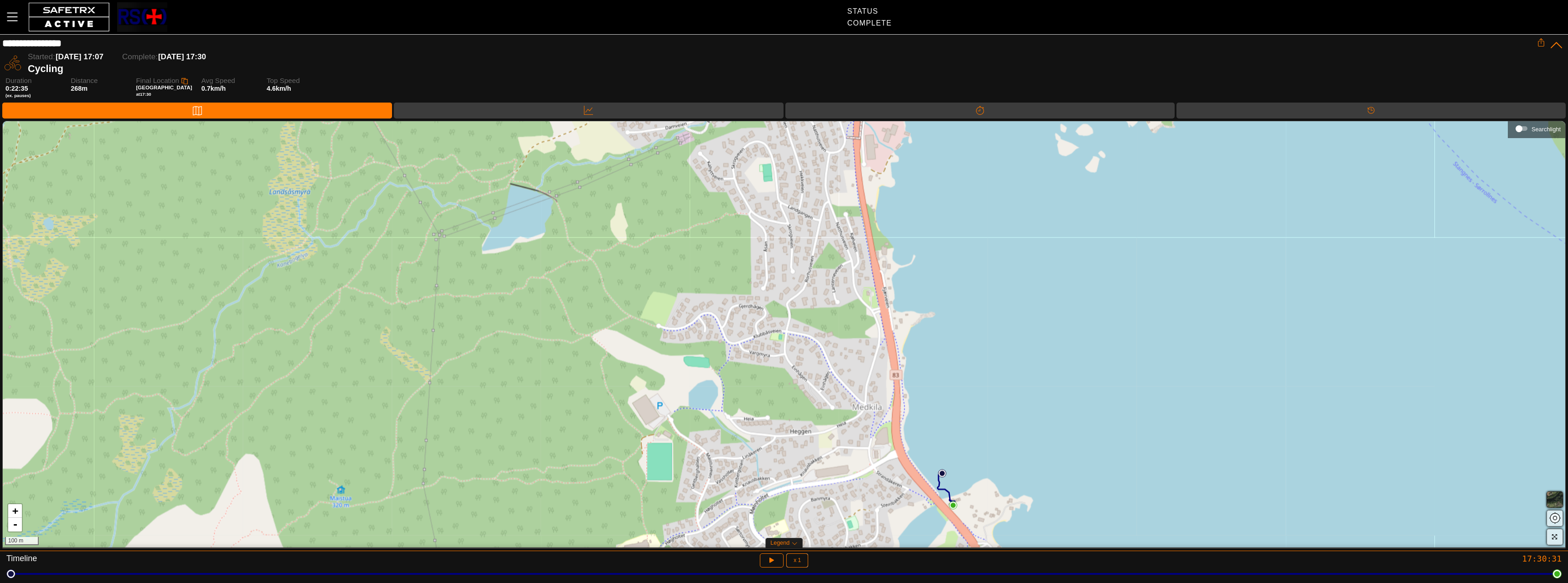
drag, startPoint x: 870, startPoint y: 372, endPoint x: 885, endPoint y: 416, distance: 46.5
click at [885, 430] on div "+ - 100 m" at bounding box center [783, 334] width 1563 height 426
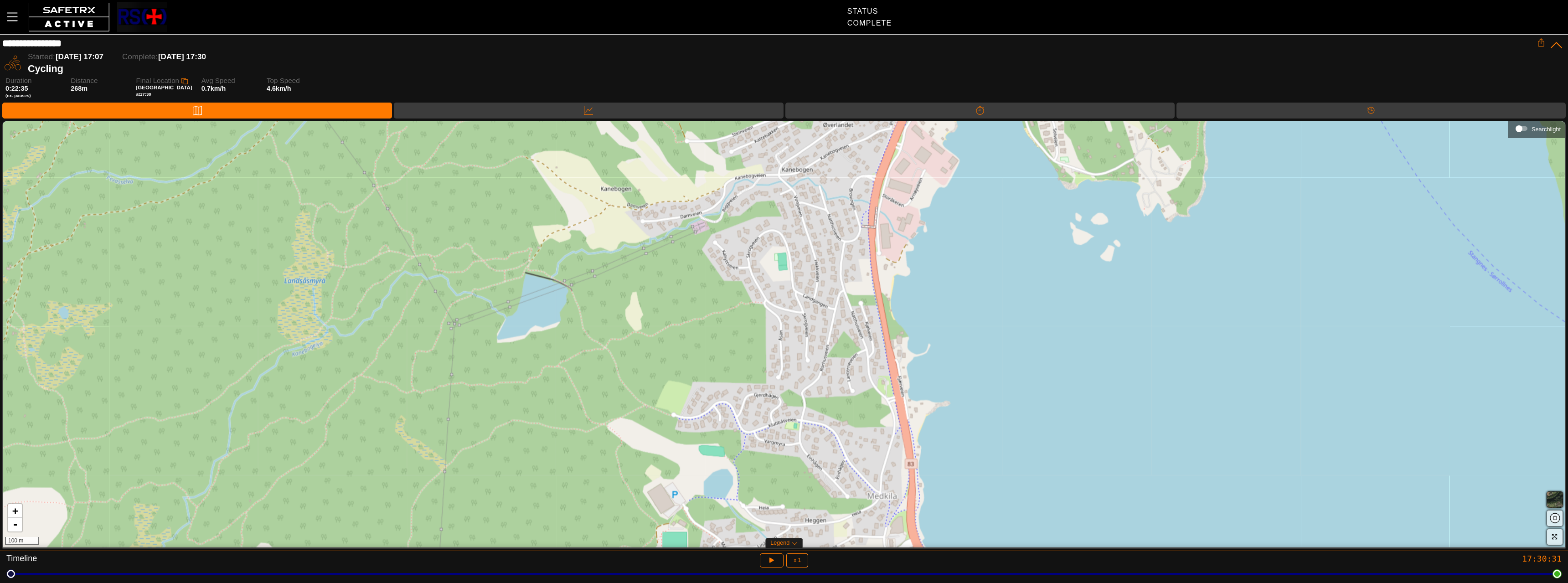
drag
click at [883, 462] on div "+ - 100 m" at bounding box center [783, 334] width 1563 height 426
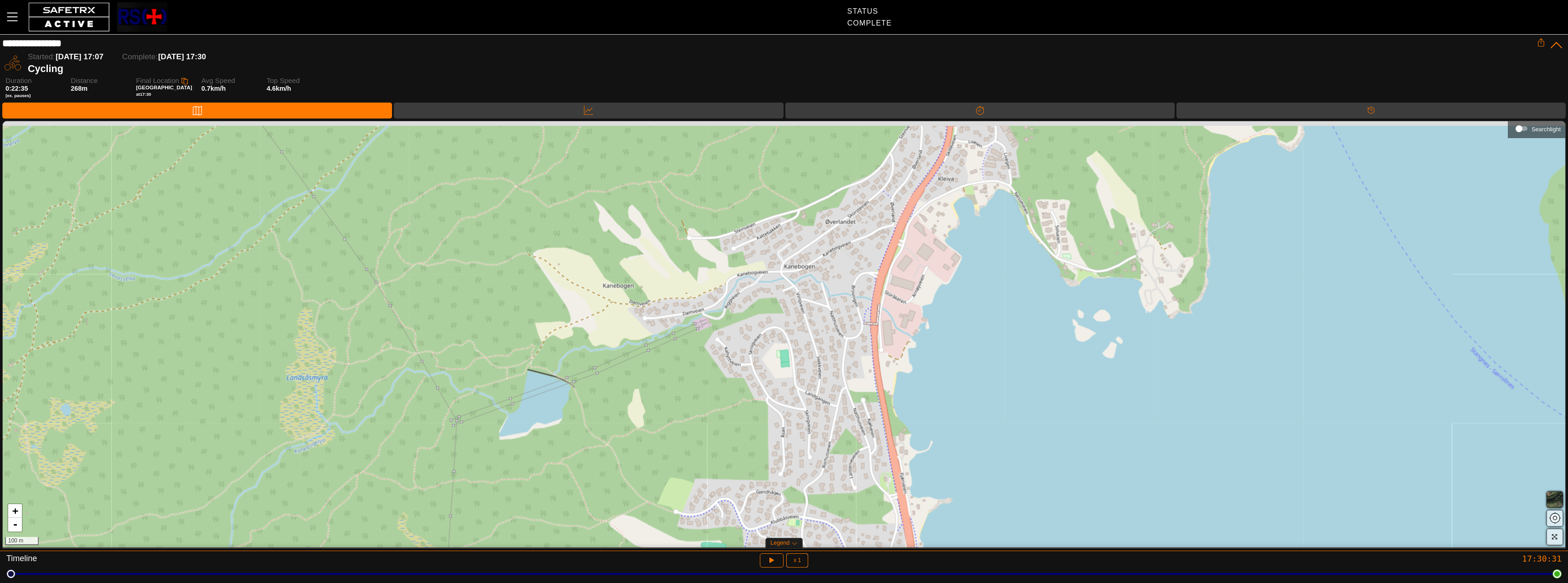
click at [847, 463] on div "+ - 100 m" at bounding box center [783, 334] width 1563 height 426
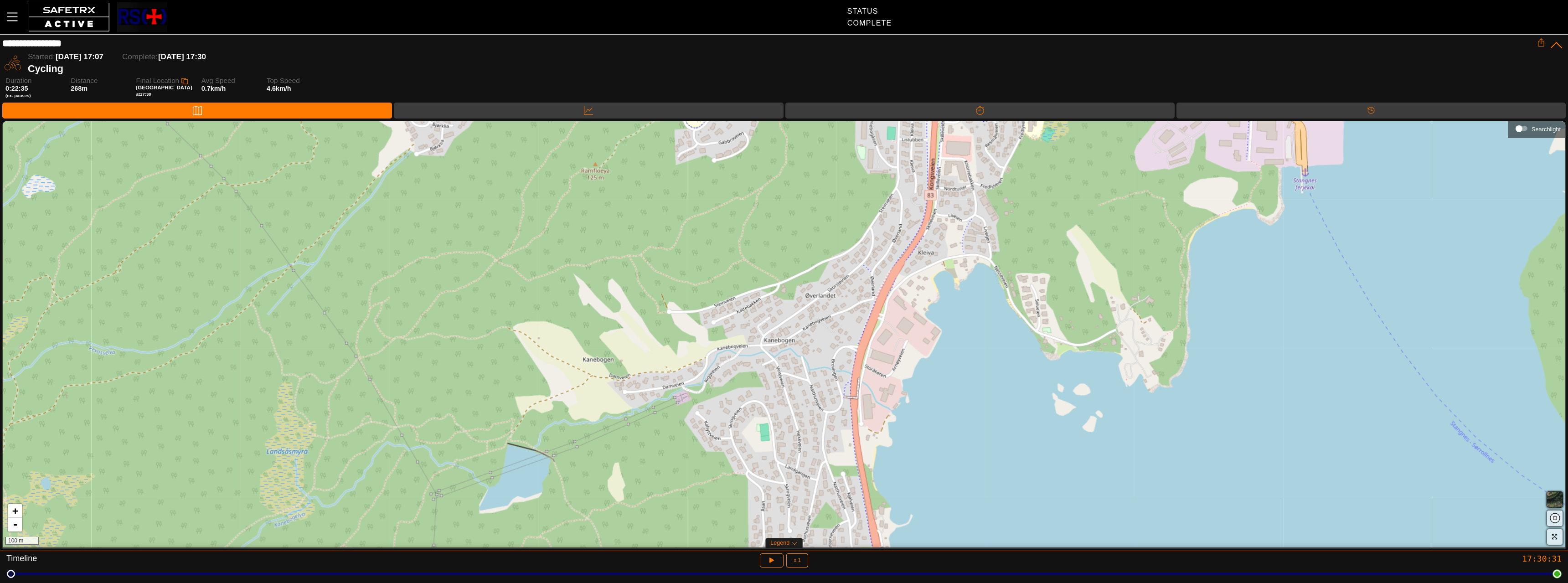
click at [799, 431] on div "+ - 100 m" at bounding box center [783, 334] width 1563 height 426
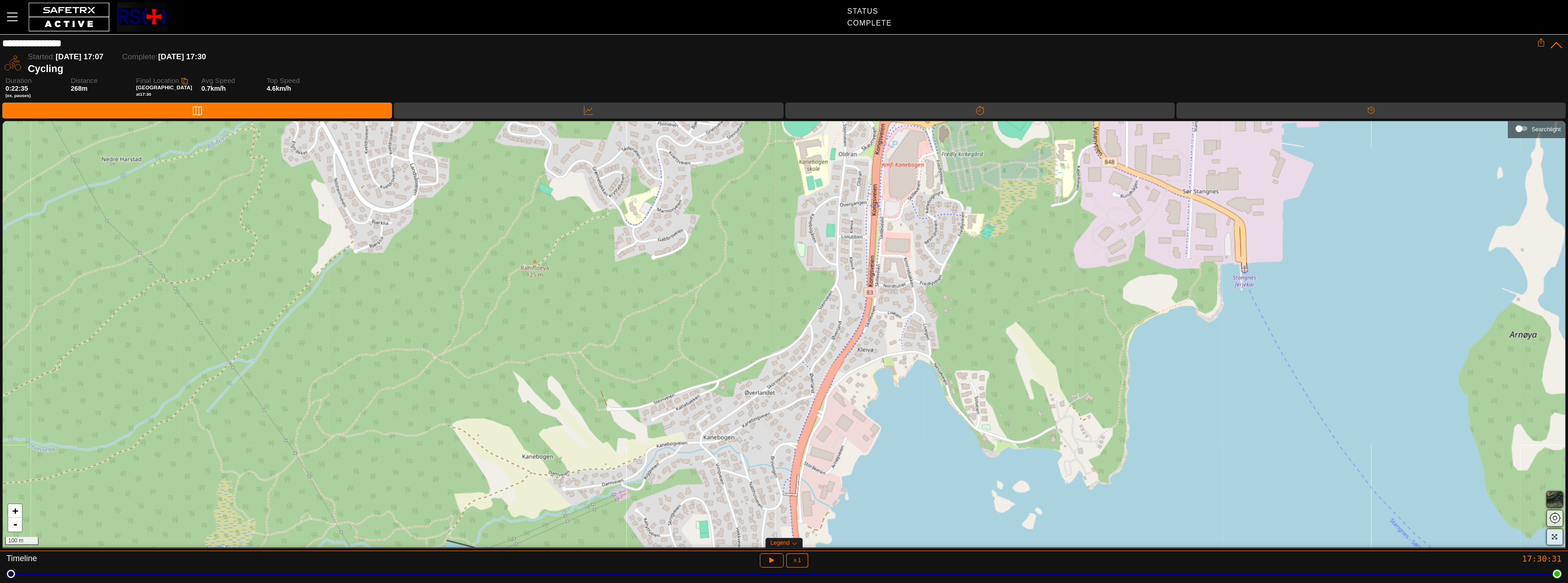
click at [810, 422] on div "+ - 100 m" at bounding box center [783, 334] width 1563 height 426
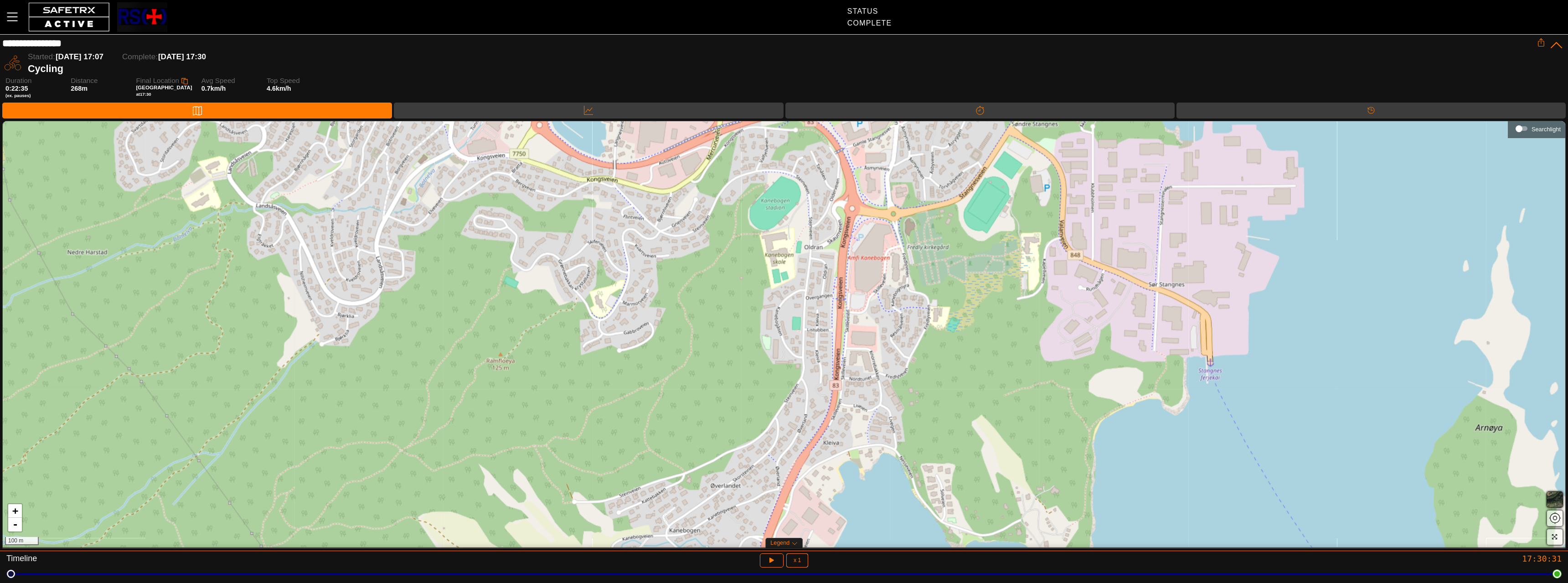
click at [809, 447] on div "+ - 100 m" at bounding box center [783, 334] width 1563 height 426
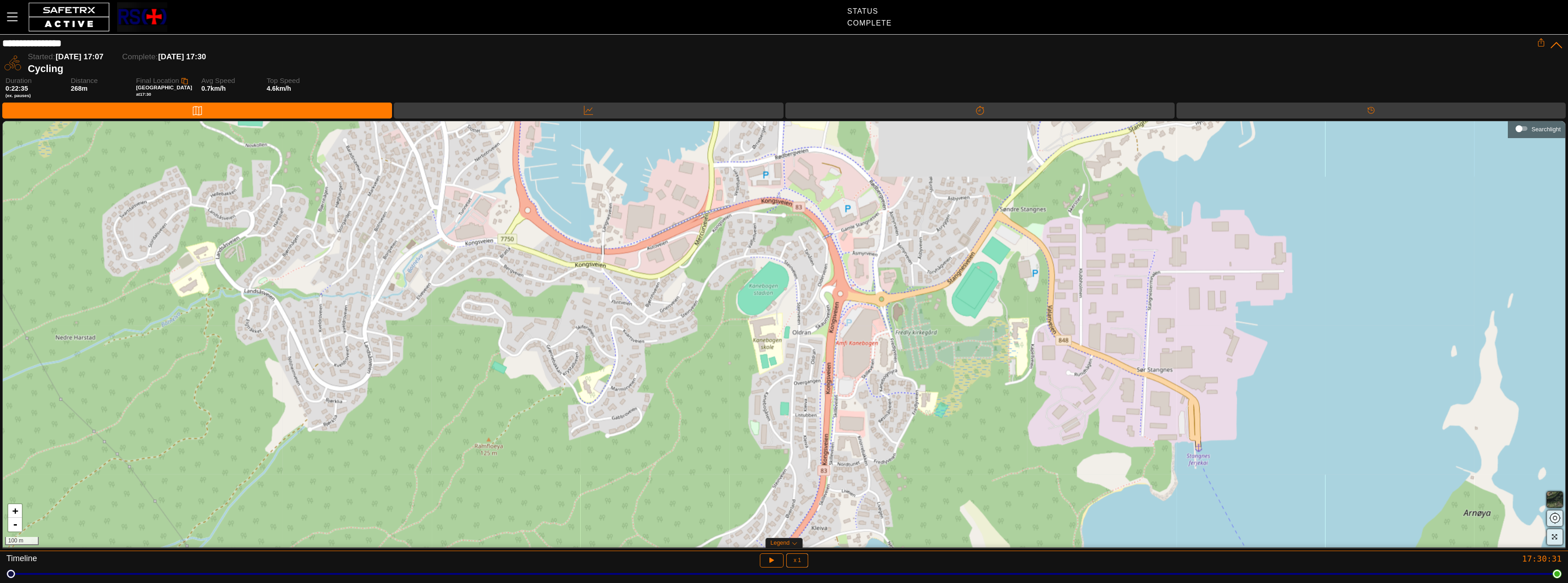
click at [799, 479] on div "+ - 100 m" at bounding box center [783, 334] width 1563 height 426
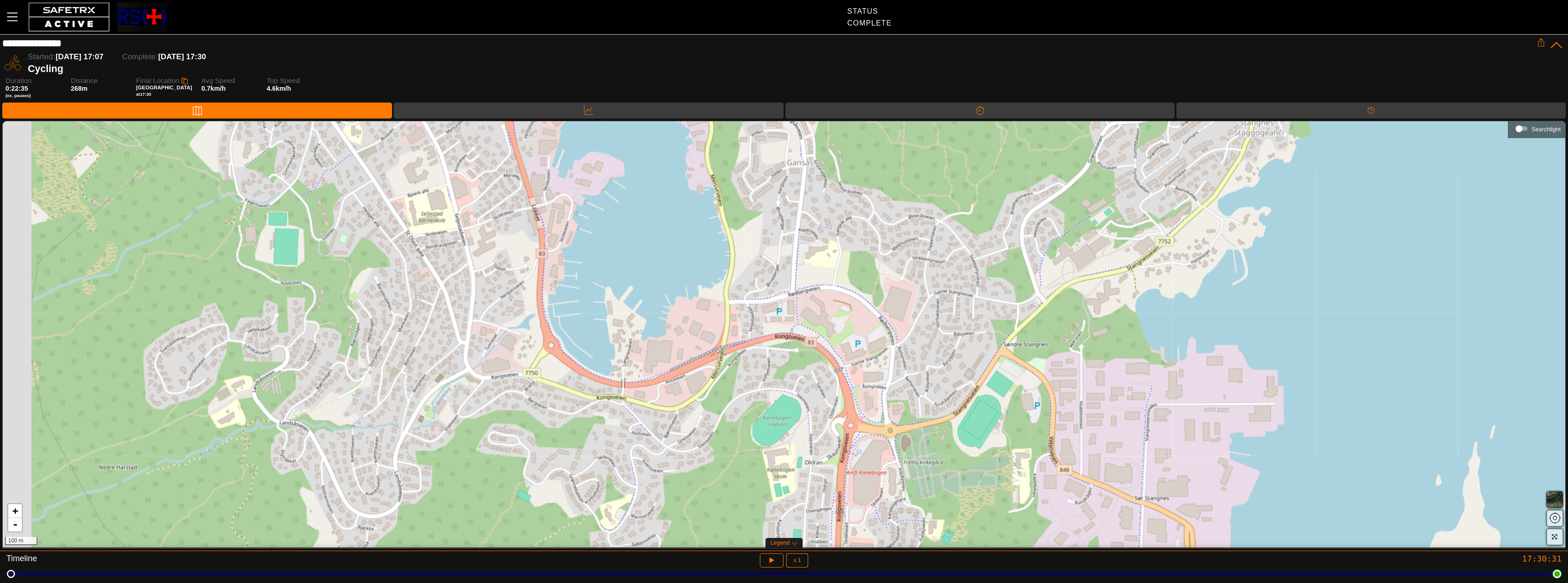
click at [955, 294] on div "+ - 100 m" at bounding box center [783, 334] width 1563 height 426
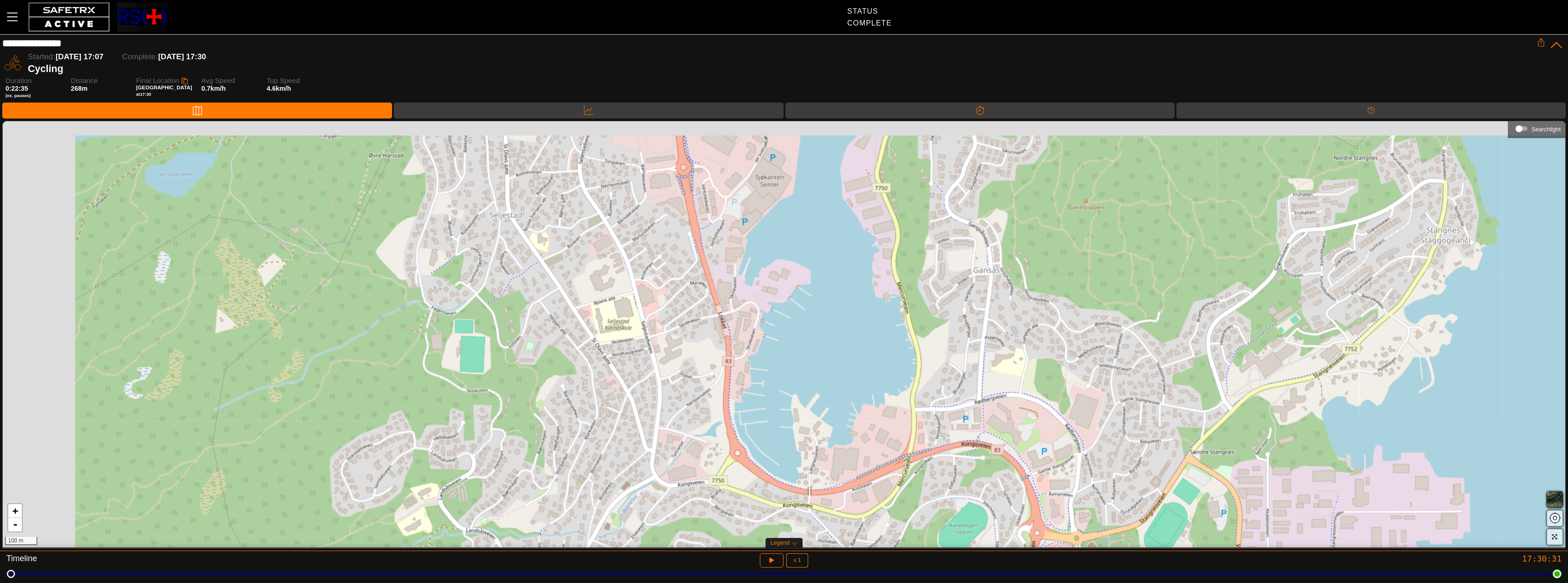
click at [843, 446] on div "+ - 100 m" at bounding box center [783, 334] width 1563 height 426
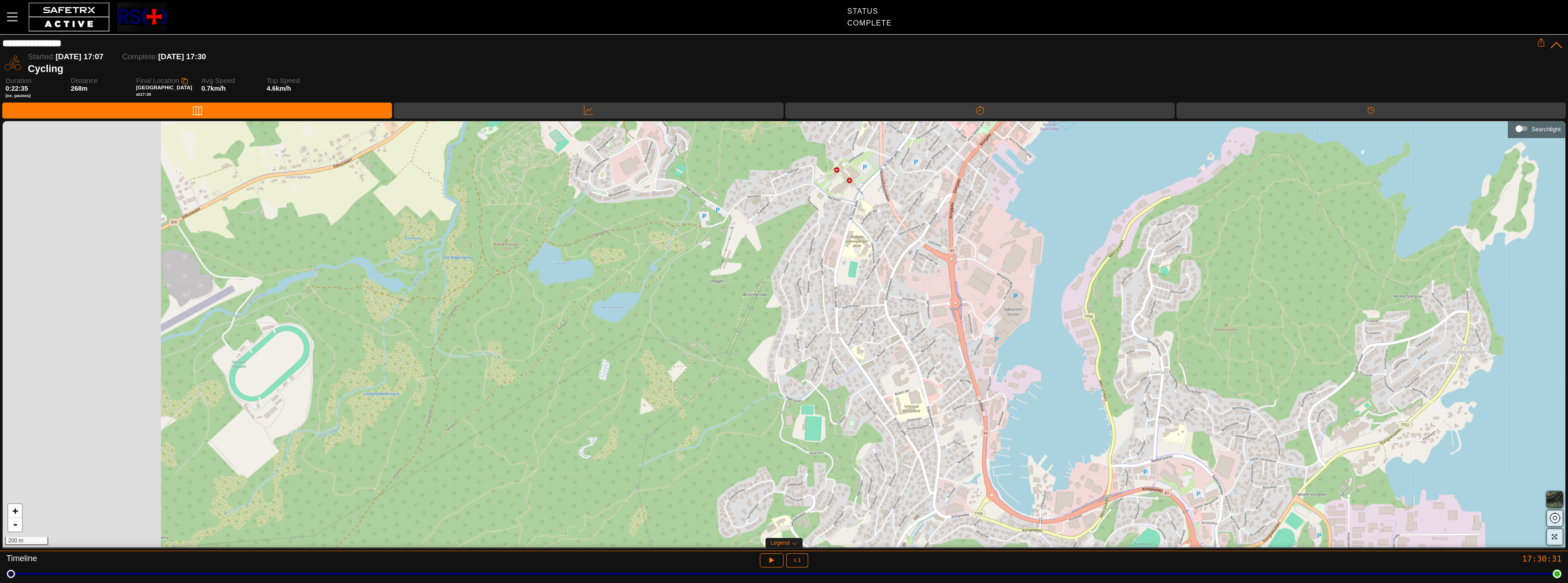
click at [923, 482] on div "+ - 200 m" at bounding box center [783, 334] width 1563 height 426
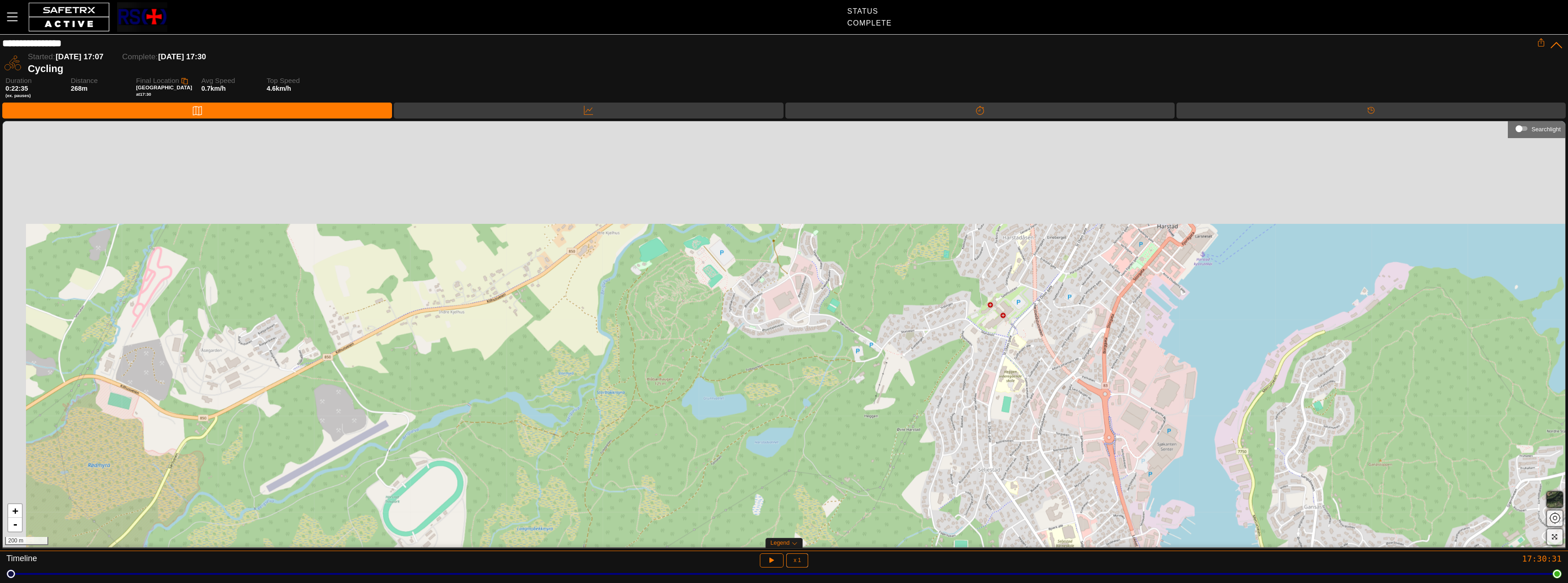
click at [926, 460] on div "+ - 200 m" at bounding box center [783, 334] width 1563 height 426
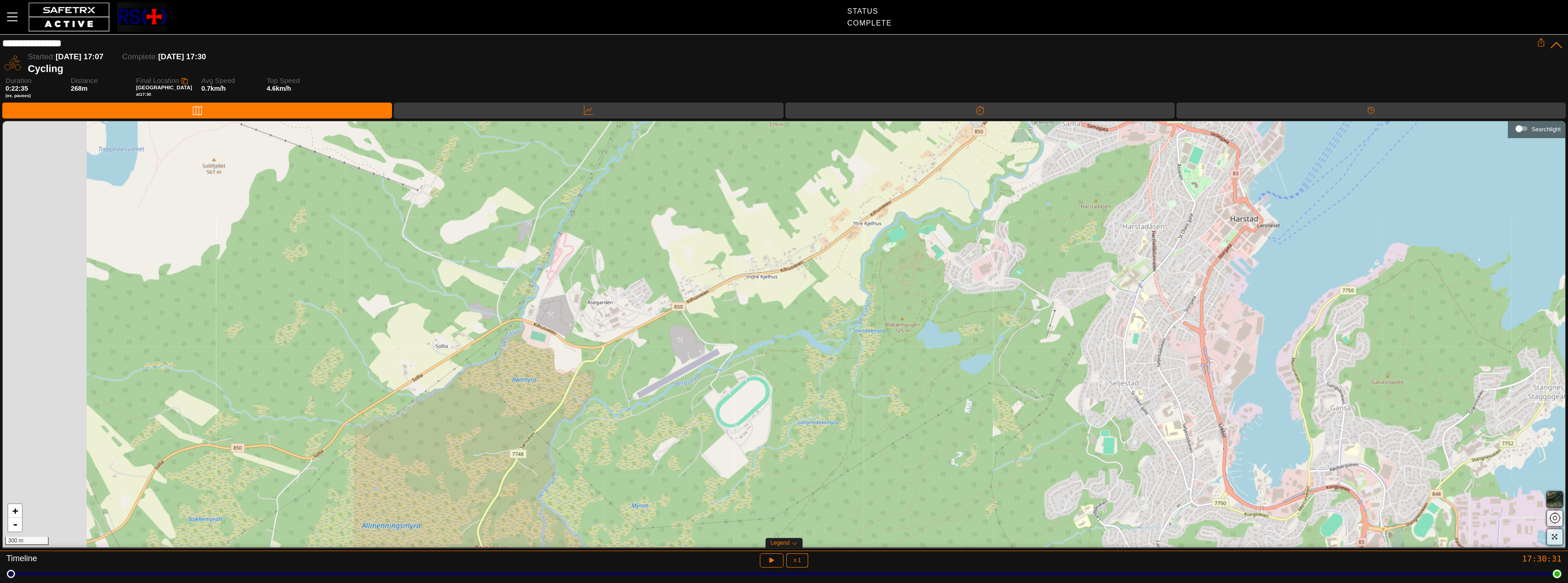
click at [906, 329] on div "+ - 300 m" at bounding box center [783, 334] width 1563 height 426
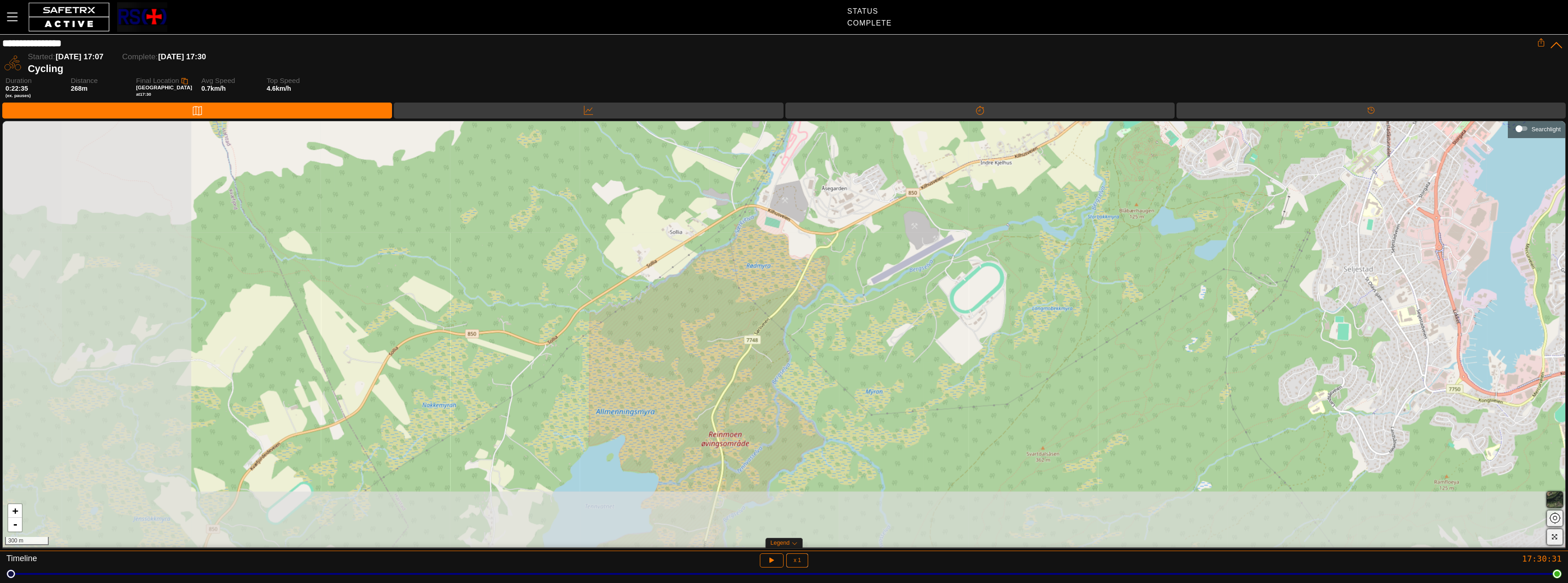
click at [1014, 274] on div "+ - 300 m" at bounding box center [783, 334] width 1563 height 426
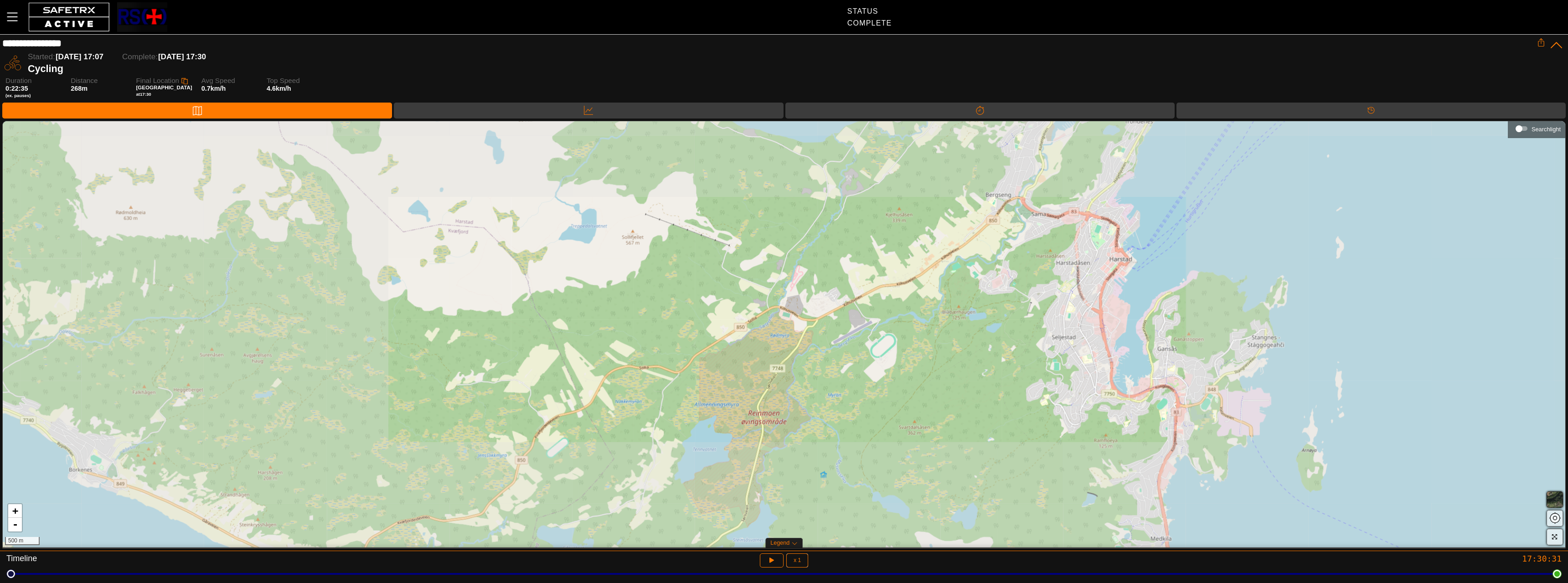
click at [865, 273] on div "+ - 500 m" at bounding box center [783, 334] width 1563 height 426
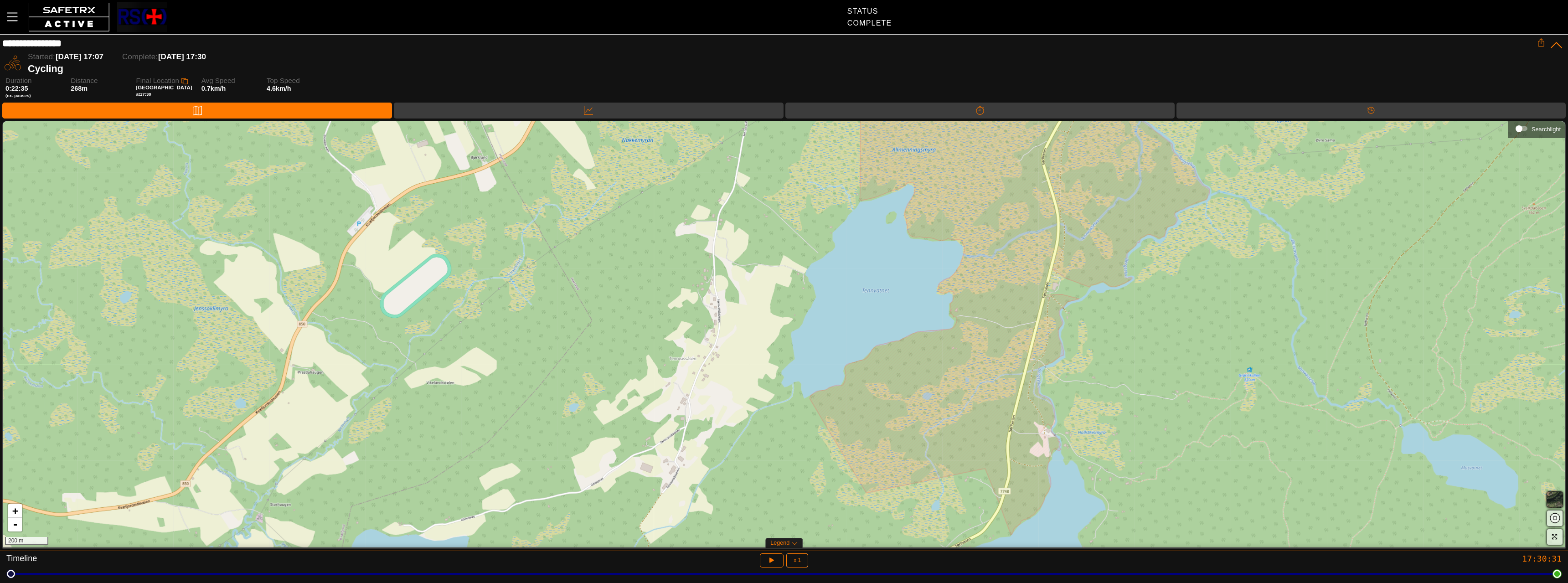
click at [816, 461] on div "+ - 200 m" at bounding box center [783, 334] width 1563 height 426
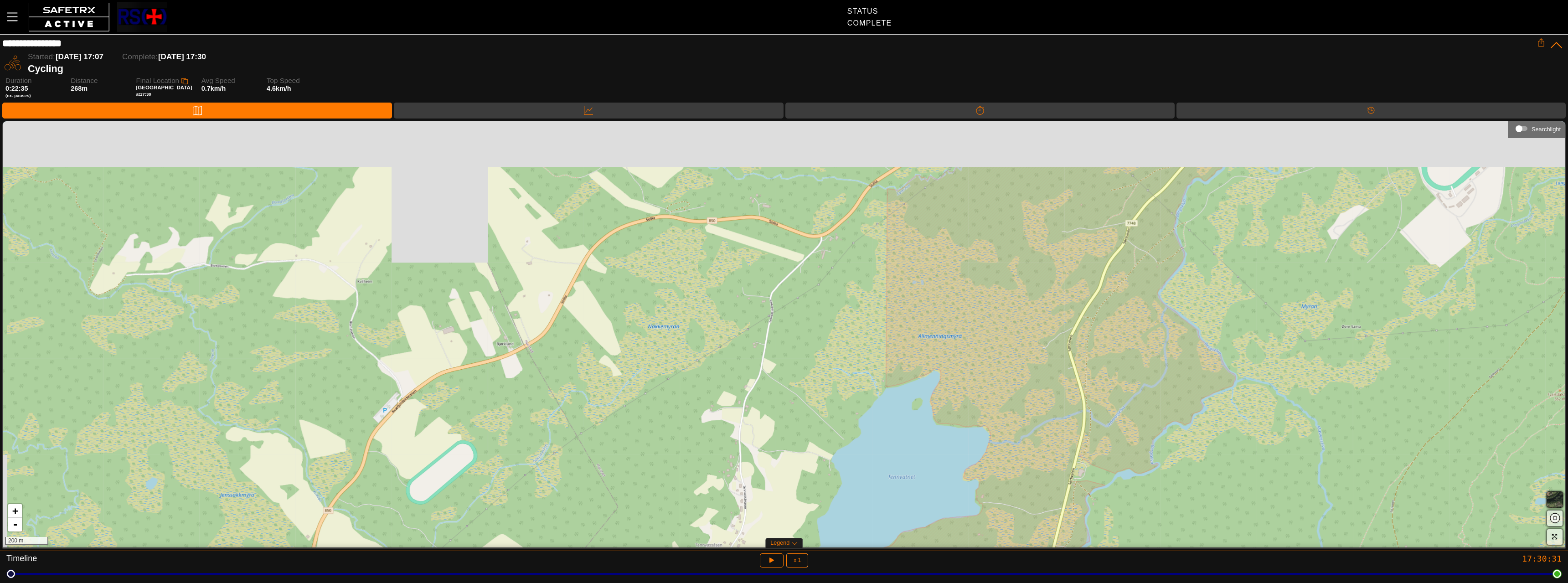
click at [813, 411] on div "+ - 200 m" at bounding box center [783, 334] width 1563 height 426
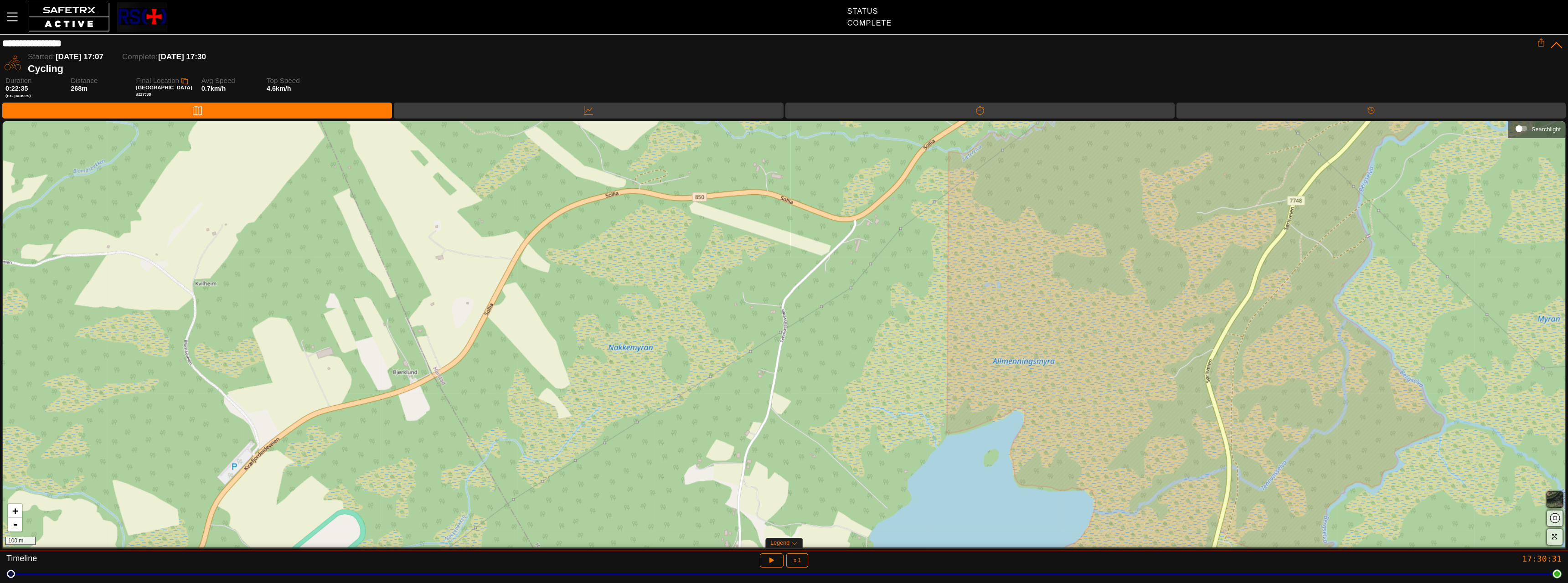
click at [937, 264] on div "+ - 100 m" at bounding box center [783, 334] width 1563 height 426
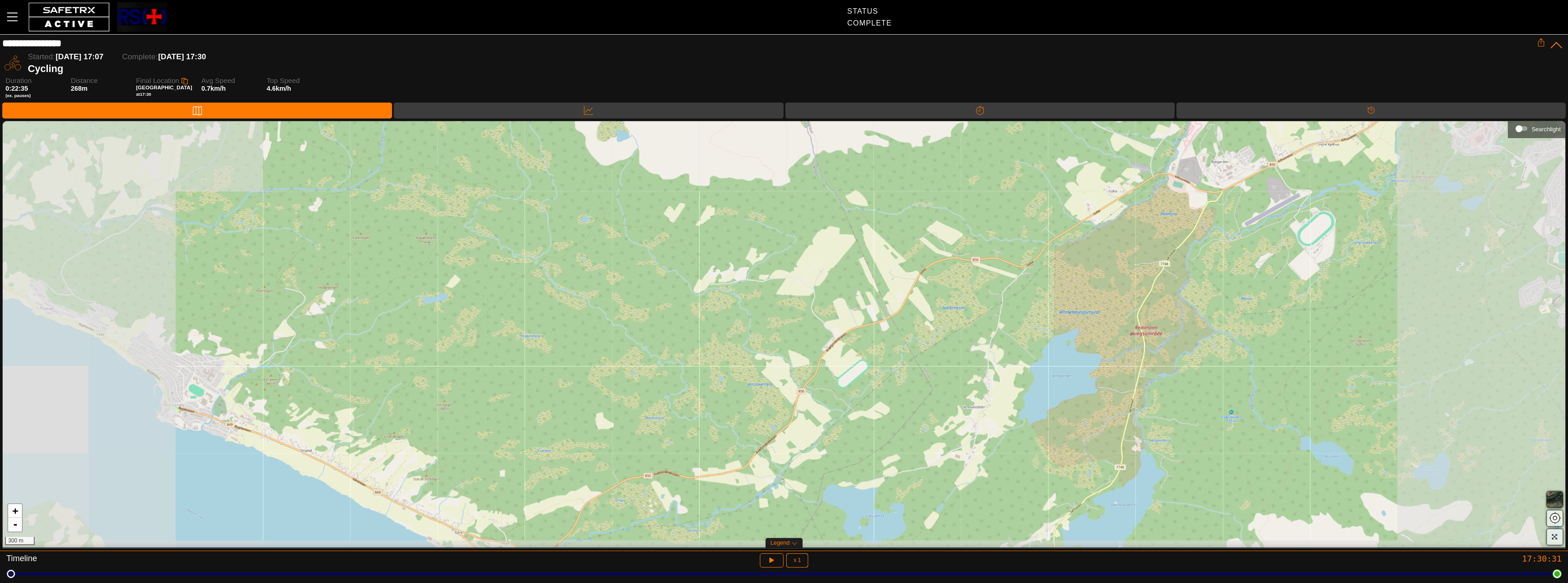
click at [812, 304] on div "+ - 300 m" at bounding box center [783, 334] width 1563 height 426
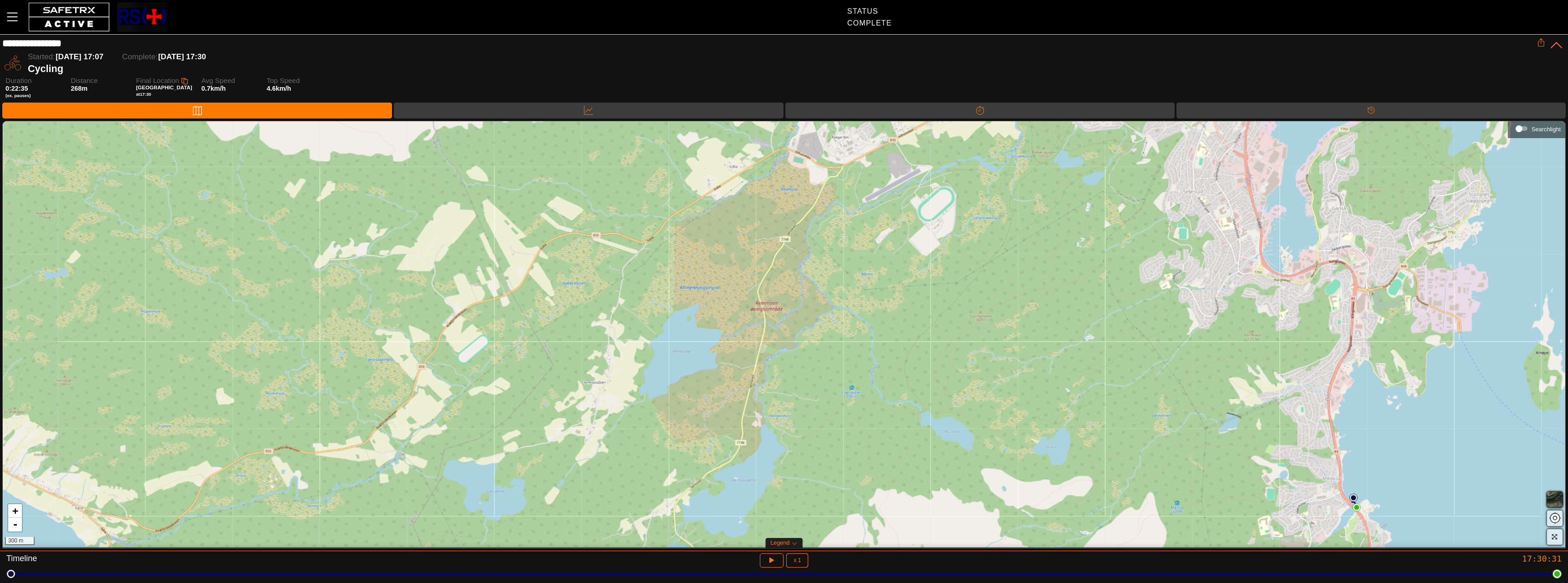
click at [935, 292] on div "+ - 300 m" at bounding box center [783, 334] width 1563 height 426
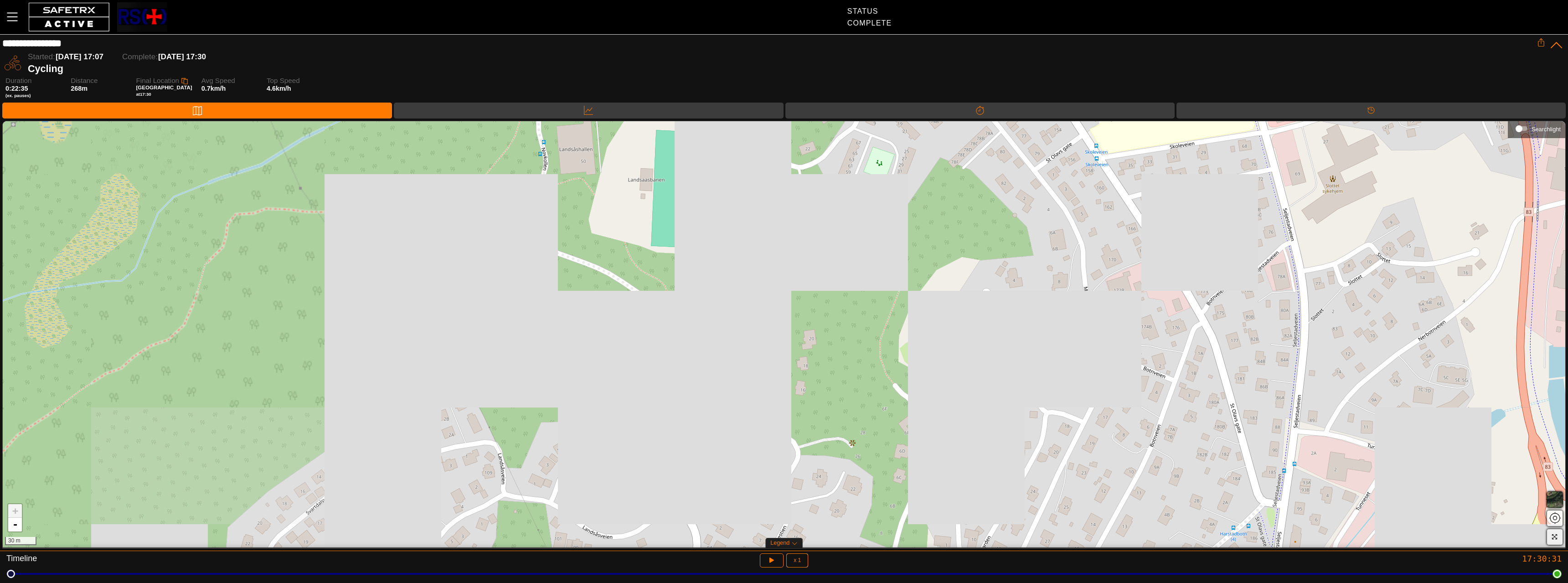
click at [1043, 335] on div "+ - 30 m" at bounding box center [783, 334] width 1563 height 426
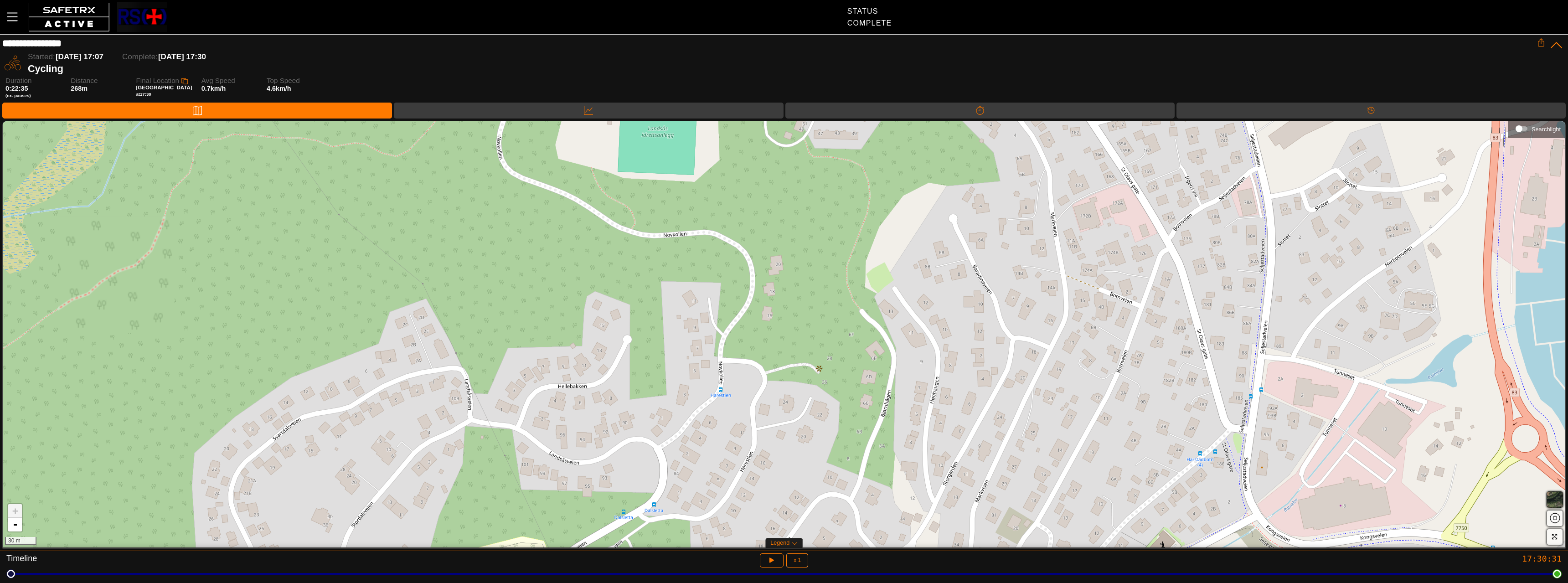
click at [1040, 248] on div "+ - 30 m" at bounding box center [783, 334] width 1563 height 426
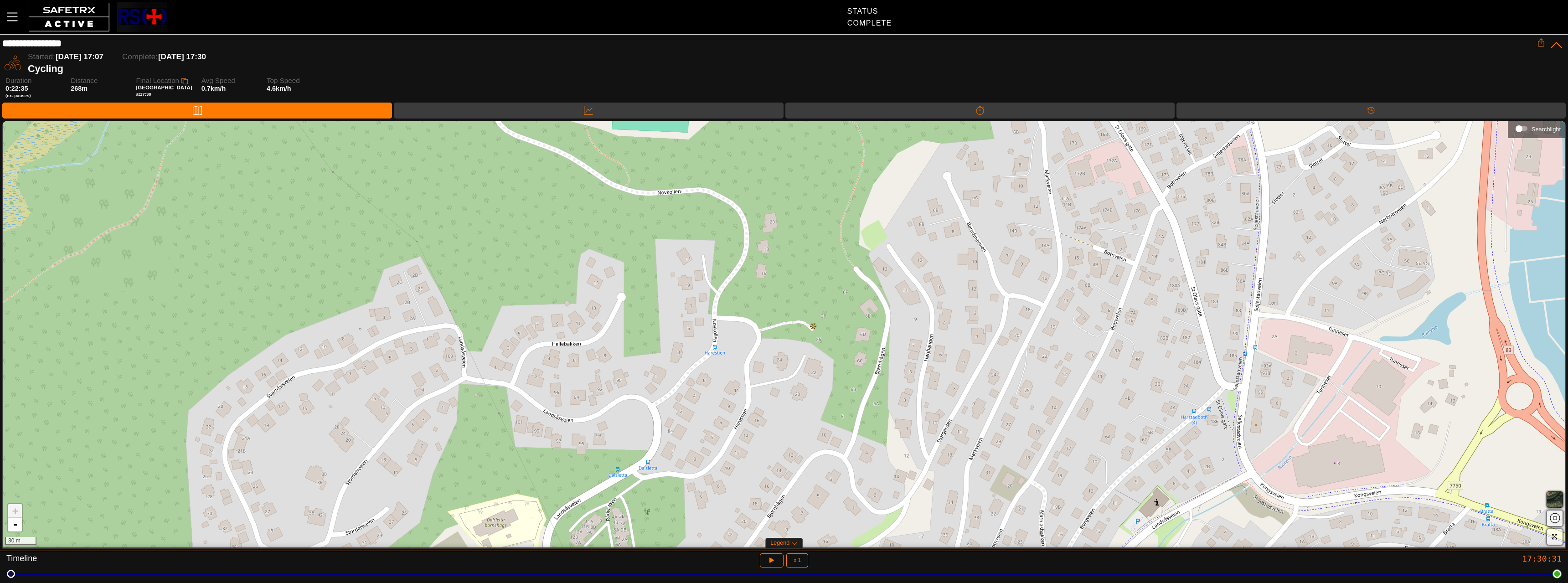
click at [1021, 245] on div "+ - 30 m" at bounding box center [783, 334] width 1563 height 426
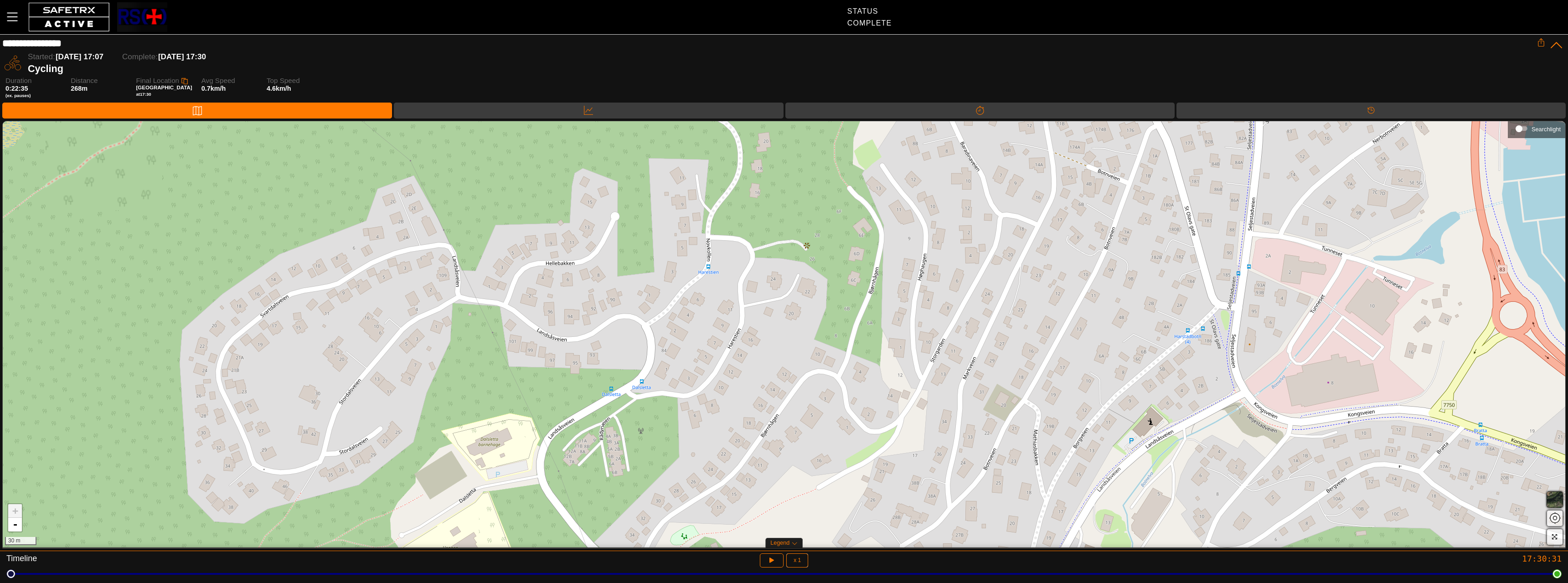
click at [992, 250] on div "+ - 30 m" at bounding box center [783, 334] width 1563 height 426
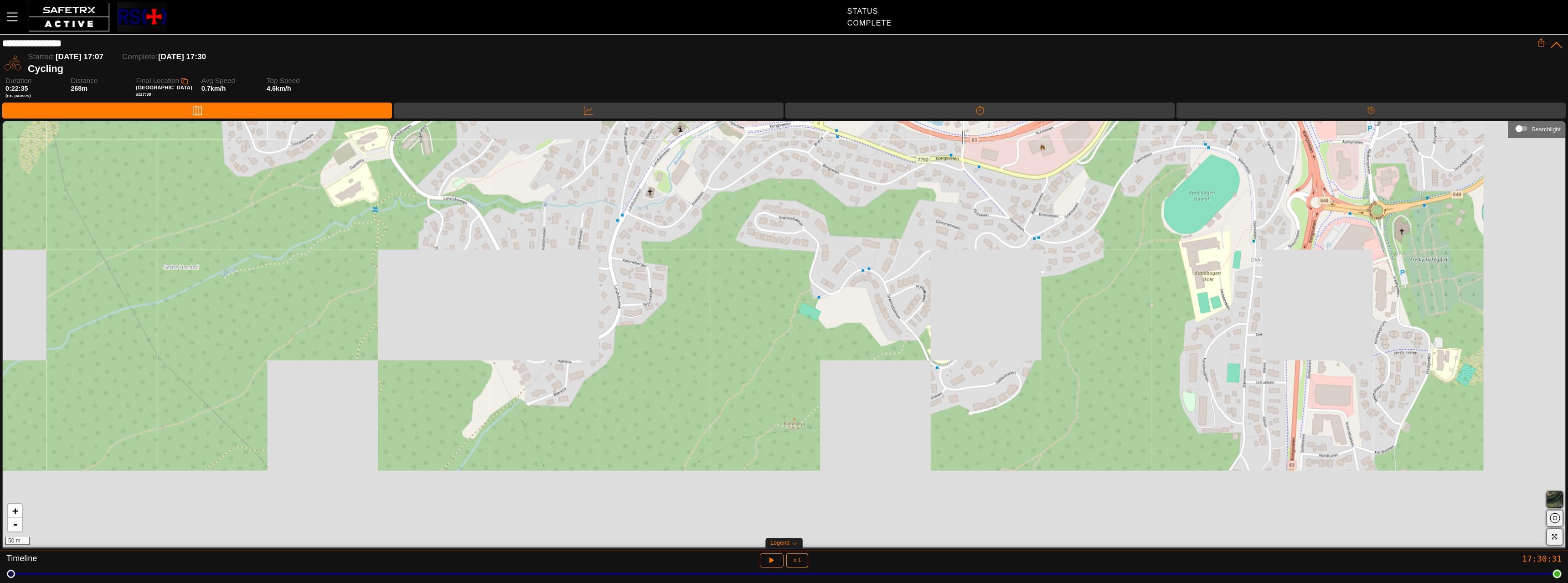
click at [627, 158] on div "+ - 50 m" at bounding box center [783, 334] width 1563 height 426
